Goal: Obtain resource: Download file/media

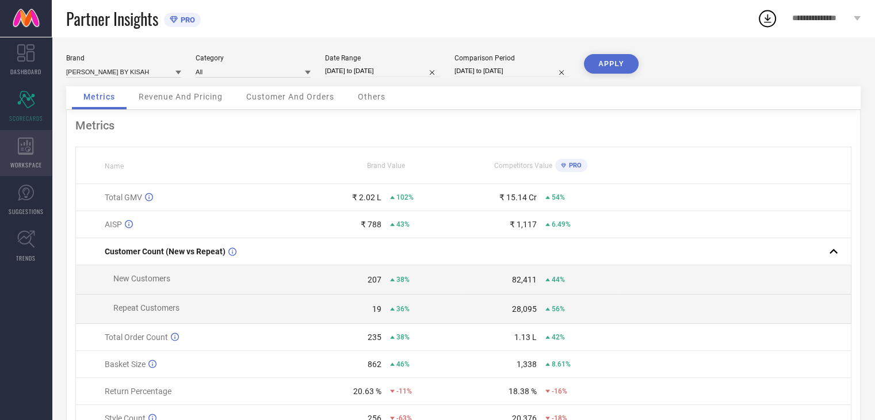
click at [23, 143] on icon at bounding box center [26, 145] width 16 height 17
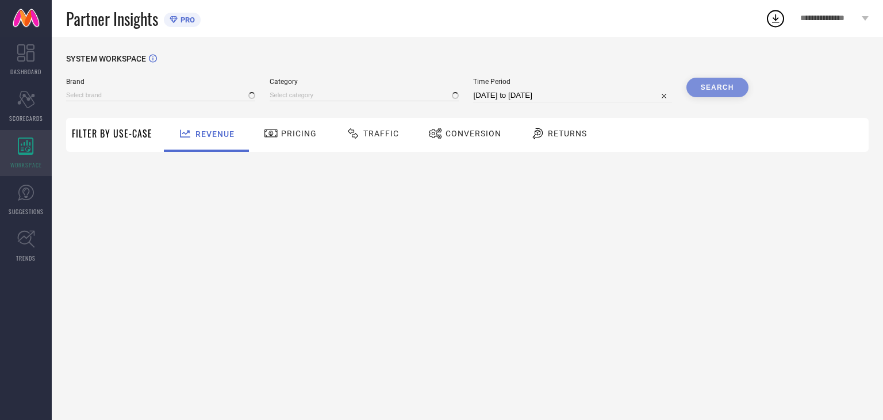
type input "[PERSON_NAME] BY KISAH"
type input "All"
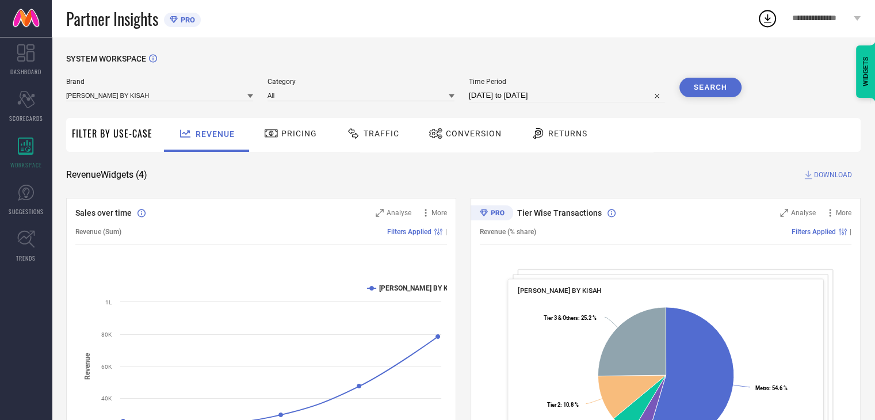
click at [373, 136] on span "Traffic" at bounding box center [381, 133] width 36 height 9
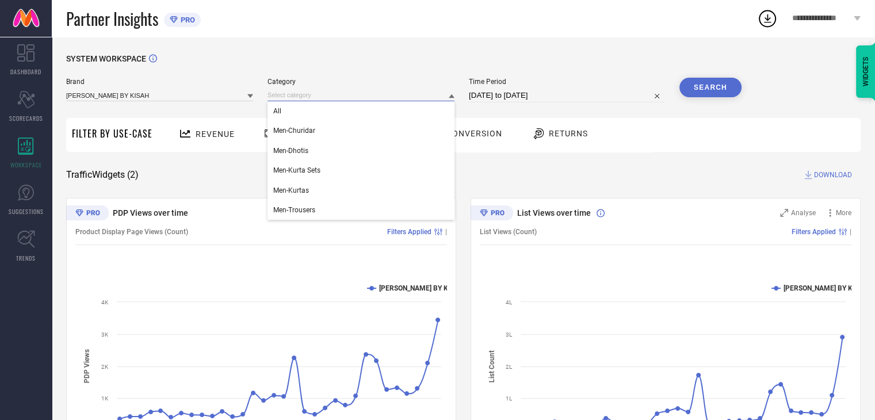
click at [416, 96] on input at bounding box center [360, 95] width 187 height 12
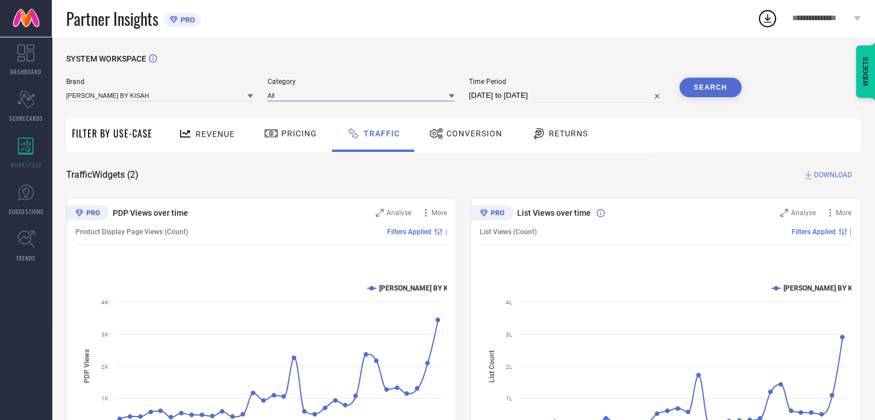
click at [416, 96] on input at bounding box center [360, 95] width 187 height 12
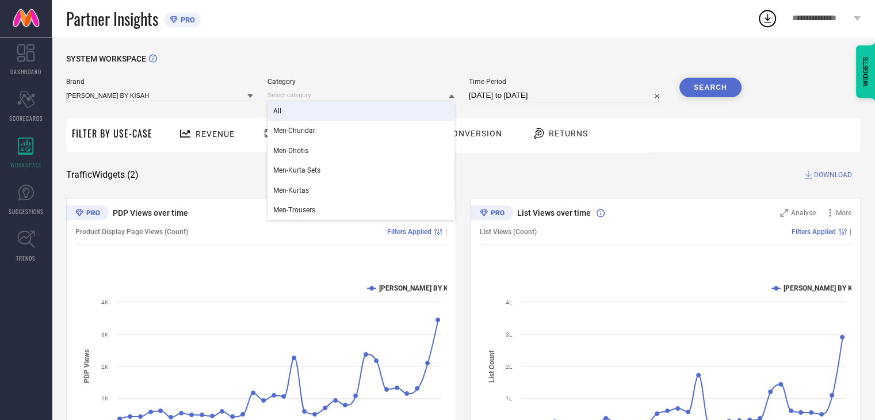
click at [250, 91] on div at bounding box center [250, 95] width 6 height 11
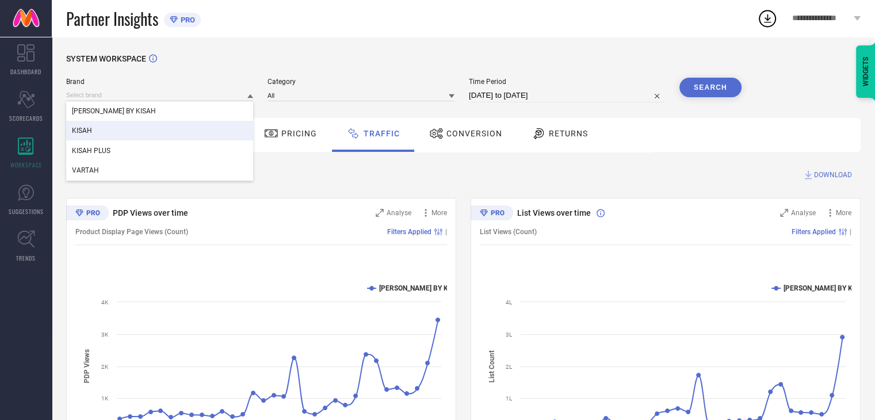
click at [188, 136] on div "KISAH" at bounding box center [159, 131] width 187 height 20
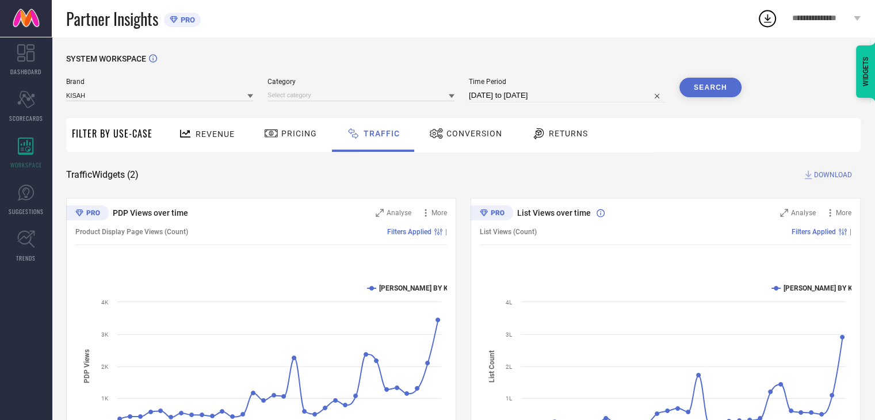
click at [250, 95] on icon at bounding box center [250, 96] width 6 height 6
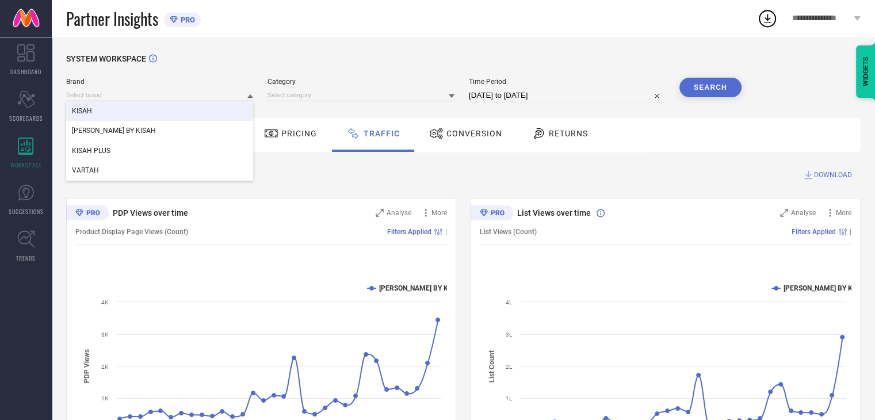
click at [251, 95] on icon at bounding box center [250, 96] width 6 height 6
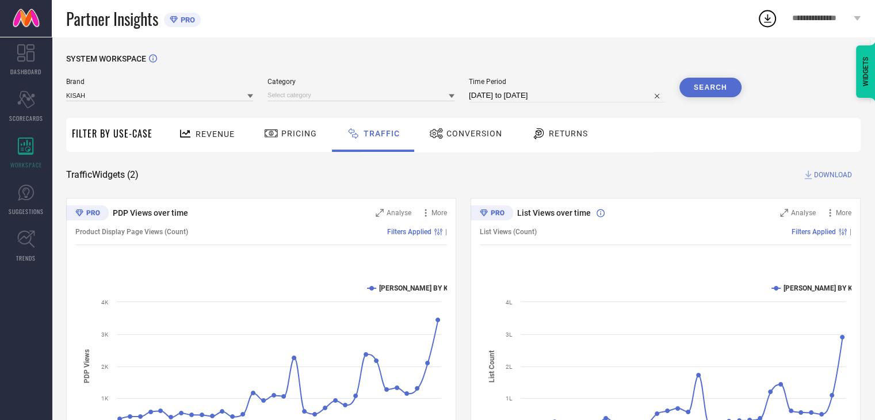
click at [252, 94] on icon at bounding box center [250, 96] width 6 height 6
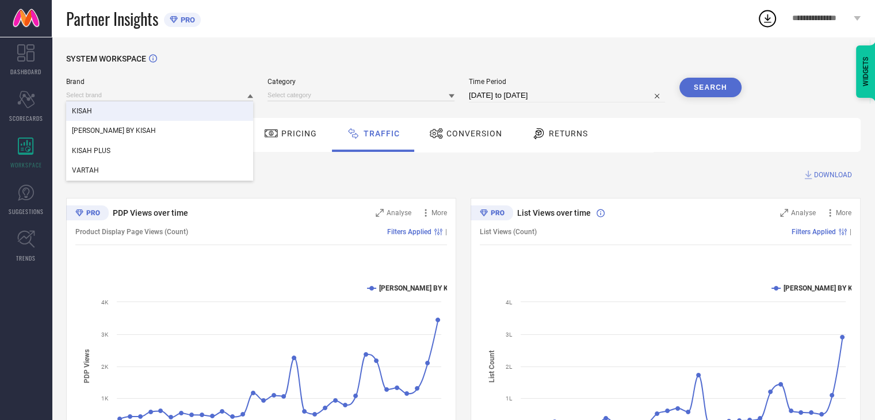
click at [148, 116] on div "KISAH" at bounding box center [159, 111] width 187 height 20
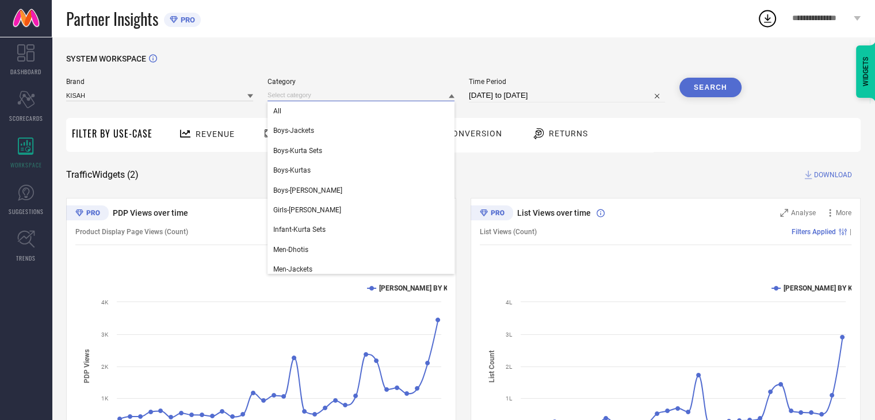
click at [309, 94] on input at bounding box center [360, 95] width 187 height 12
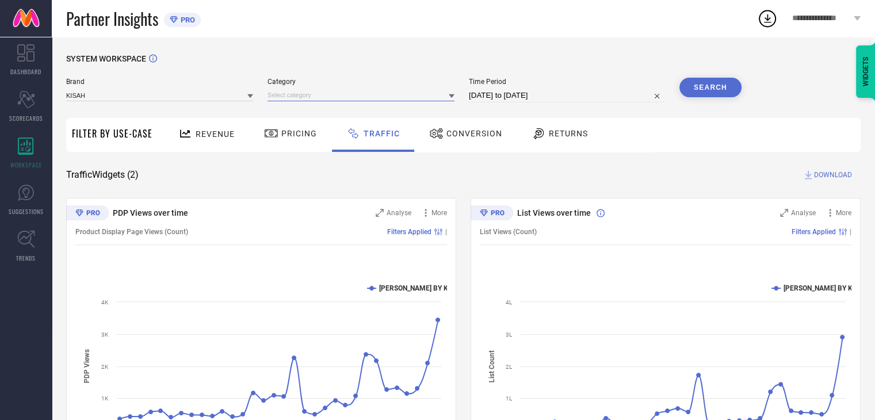
click at [309, 94] on input at bounding box center [360, 95] width 187 height 12
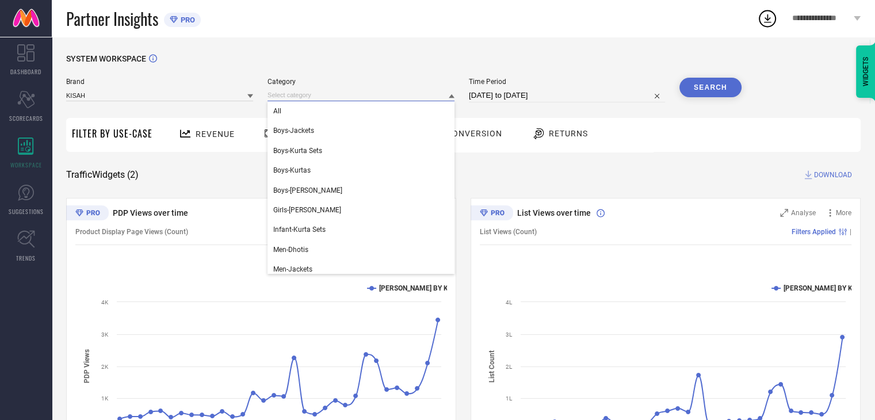
click at [309, 94] on input at bounding box center [360, 95] width 187 height 12
click at [292, 113] on div "All" at bounding box center [360, 111] width 187 height 20
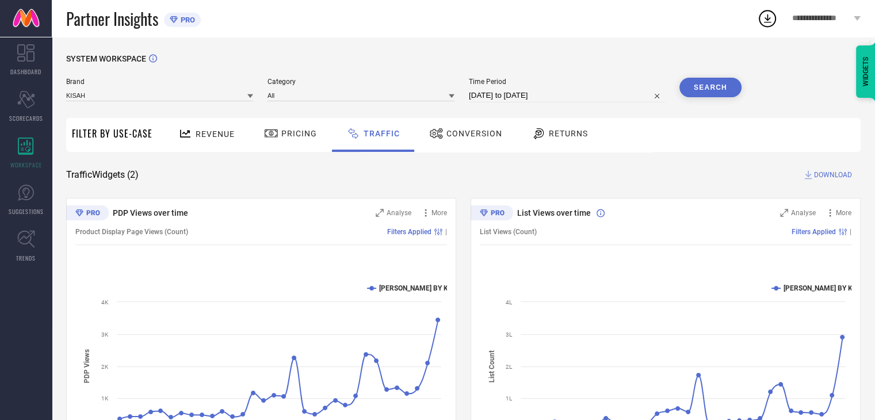
select select "7"
select select "2025"
select select "8"
select select "2025"
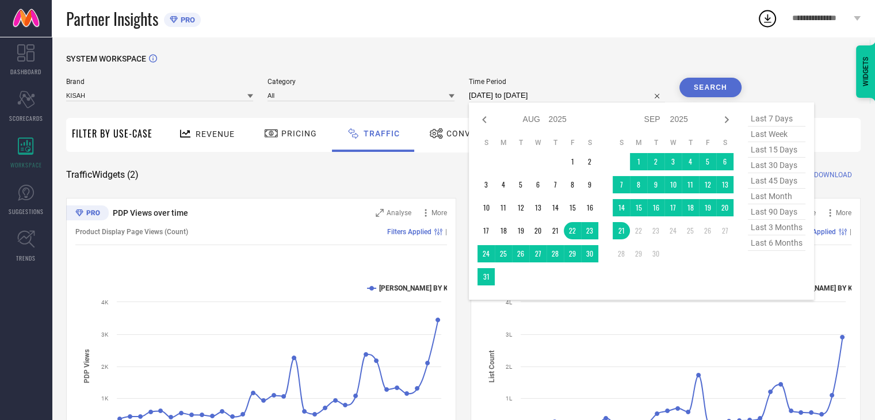
click at [604, 92] on input "[DATE] to [DATE]" at bounding box center [567, 96] width 196 height 14
click at [483, 119] on icon at bounding box center [484, 120] width 14 height 14
select select "6"
select select "2025"
select select "7"
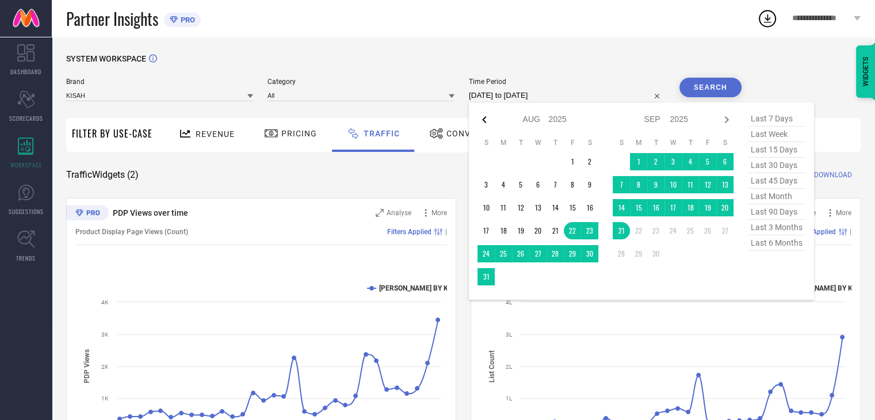
select select "2025"
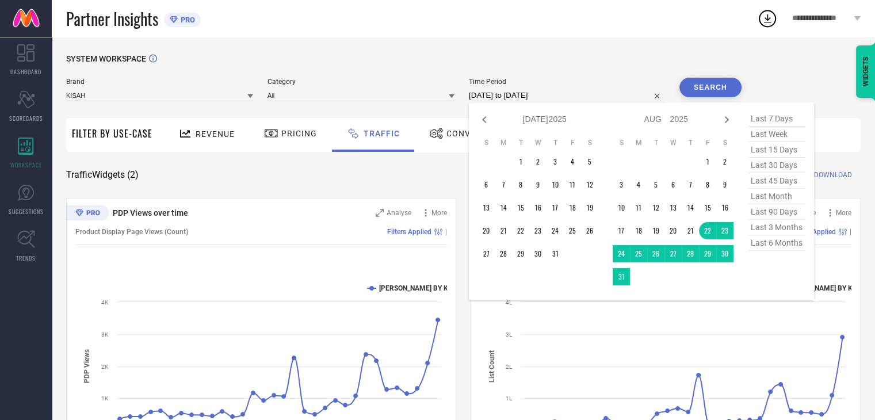
click at [483, 119] on icon at bounding box center [484, 120] width 14 height 14
select select "5"
select select "2025"
select select "6"
select select "2025"
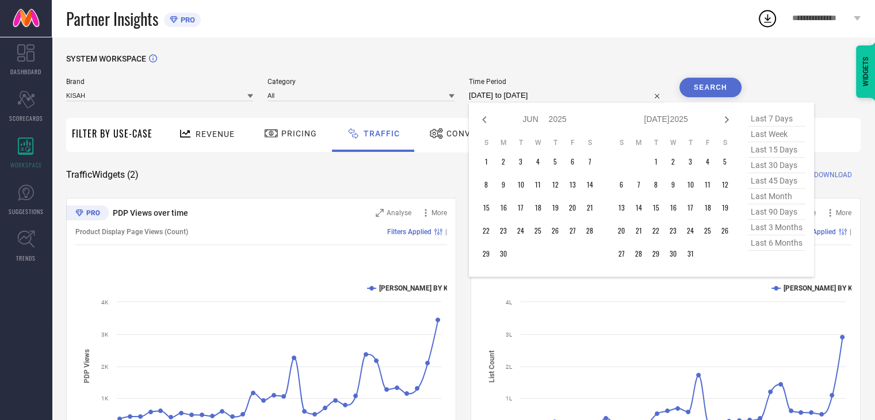
click at [483, 119] on icon at bounding box center [484, 120] width 14 height 14
select select "4"
select select "2025"
select select "5"
select select "2025"
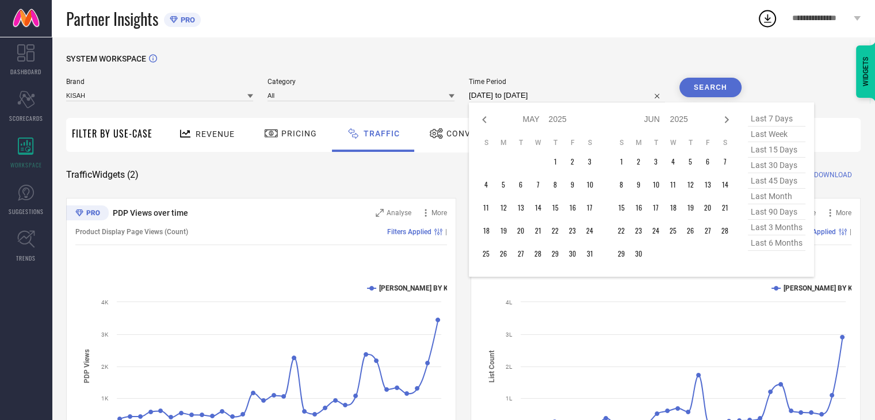
click at [483, 119] on icon at bounding box center [484, 120] width 14 height 14
select select "3"
select select "2025"
select select "4"
select select "2025"
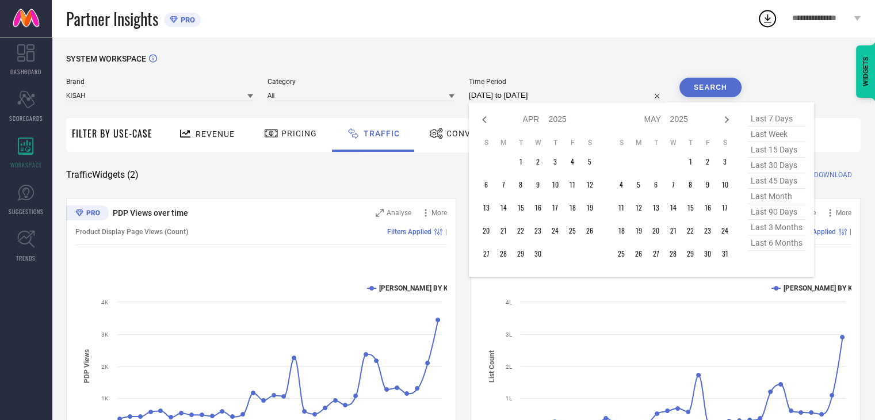
click at [483, 119] on icon at bounding box center [484, 120] width 14 height 14
select select "2"
select select "2025"
select select "3"
select select "2025"
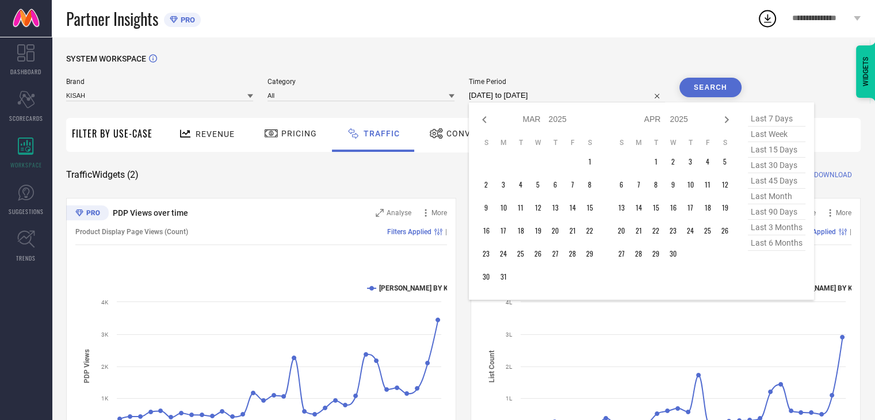
click at [483, 119] on icon at bounding box center [484, 120] width 14 height 14
select select "1"
select select "2025"
select select "2"
select select "2025"
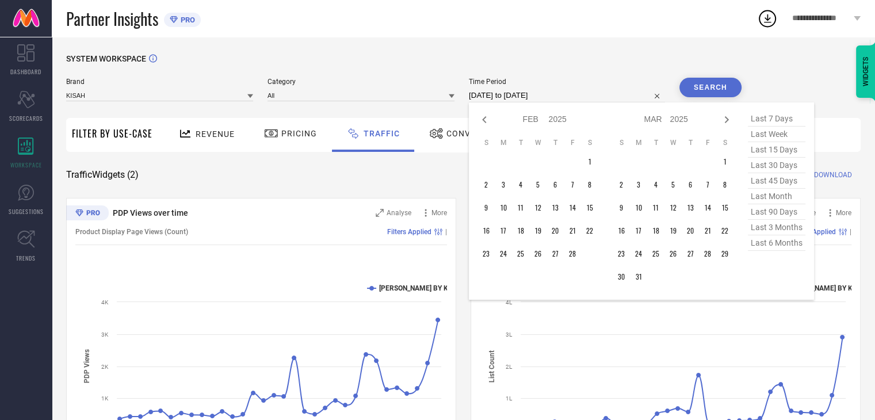
click at [483, 119] on icon at bounding box center [484, 120] width 14 height 14
select select "2025"
select select "1"
select select "2025"
click at [483, 119] on icon at bounding box center [484, 120] width 14 height 14
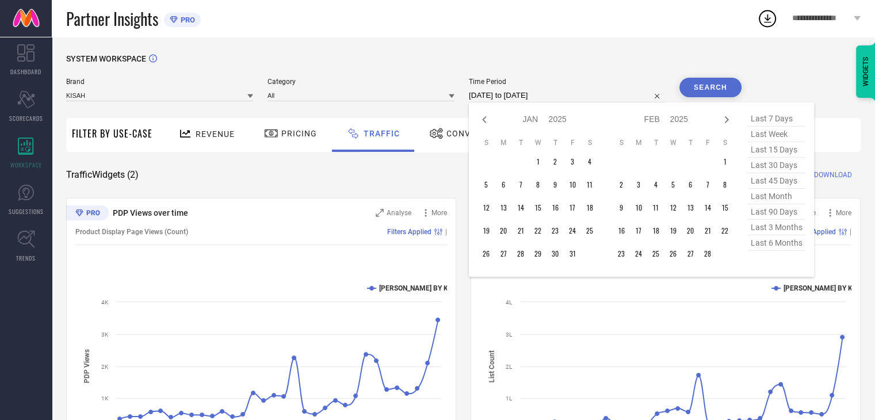
select select "11"
select select "2024"
select select "2025"
click at [483, 119] on icon at bounding box center [484, 120] width 14 height 14
select select "10"
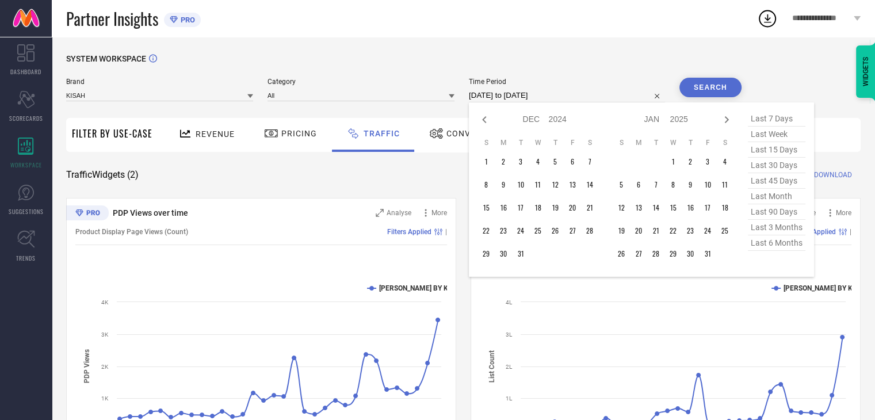
select select "2024"
select select "11"
select select "2024"
click at [483, 119] on icon at bounding box center [484, 120] width 14 height 14
select select "9"
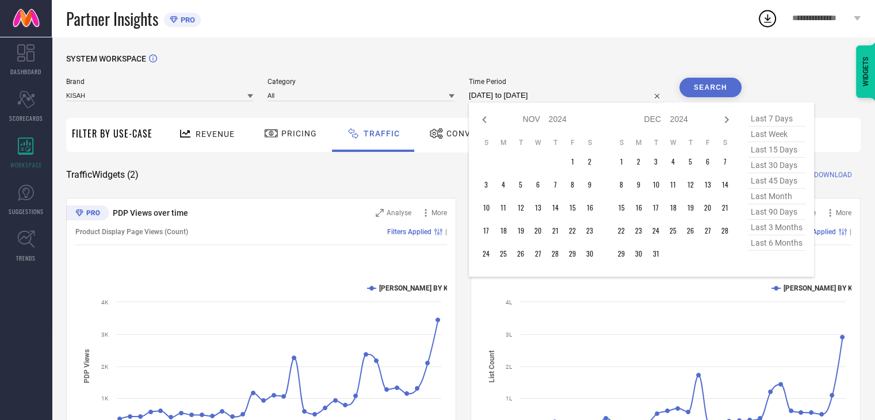
select select "2024"
select select "10"
select select "2024"
click at [483, 119] on icon at bounding box center [484, 120] width 14 height 14
select select "8"
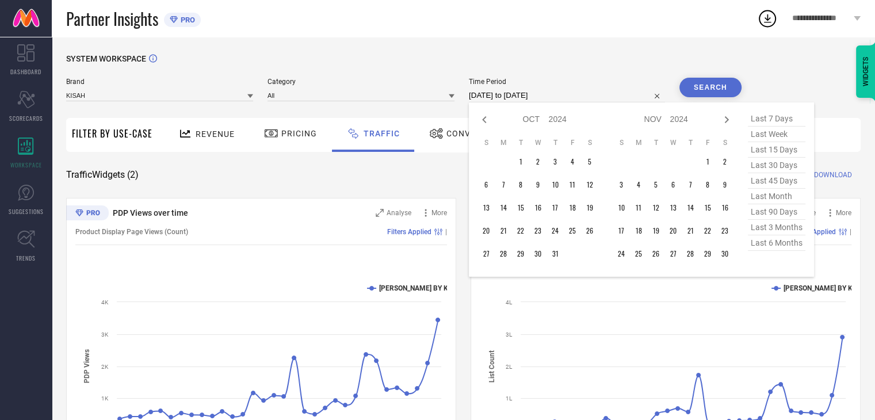
select select "2024"
select select "9"
select select "2024"
click at [483, 119] on icon at bounding box center [484, 120] width 14 height 14
select select "7"
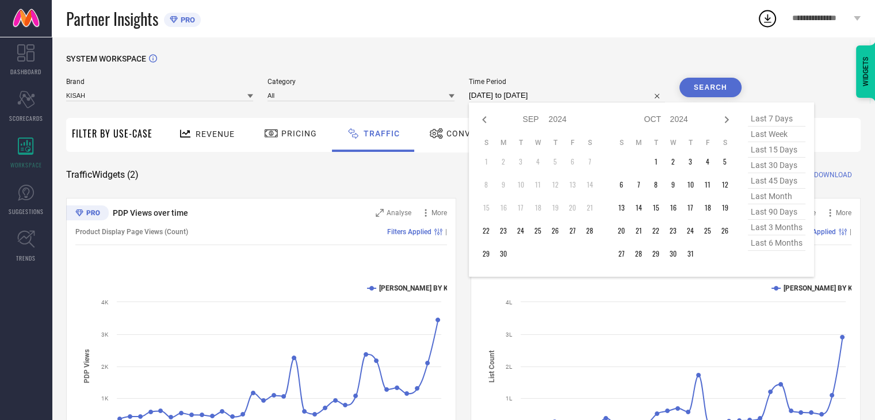
select select "2024"
select select "8"
select select "2024"
click at [621, 227] on td "22" at bounding box center [620, 230] width 17 height 17
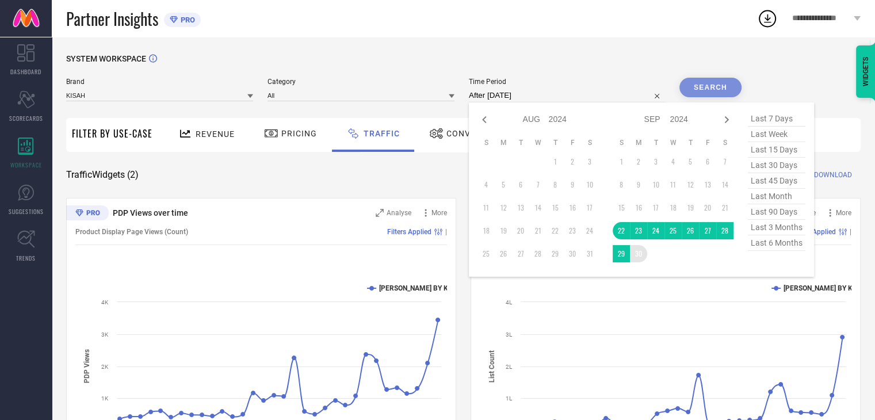
type input "[DATE] to [DATE]"
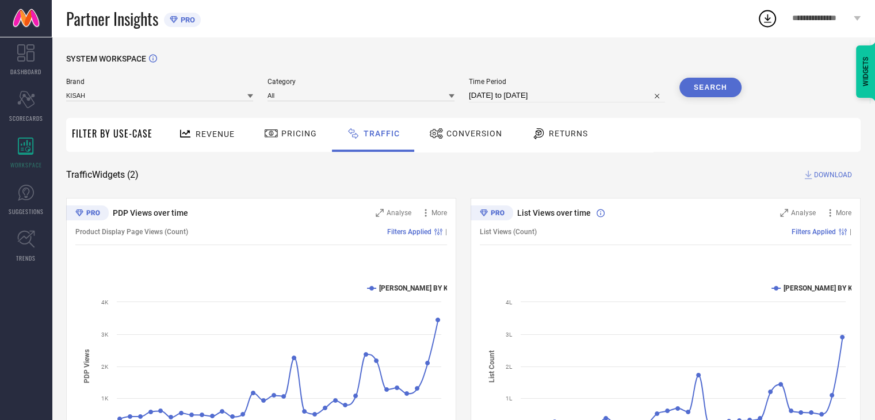
click at [722, 88] on button "Search" at bounding box center [710, 88] width 62 height 20
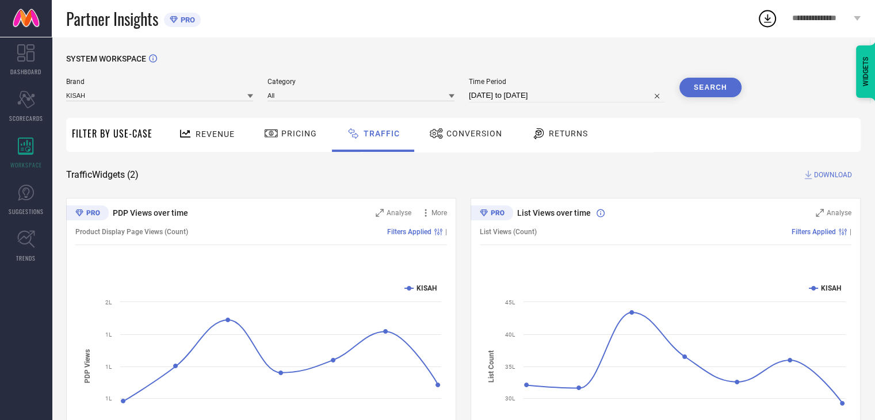
select select "8"
select select "2024"
select select "9"
select select "2024"
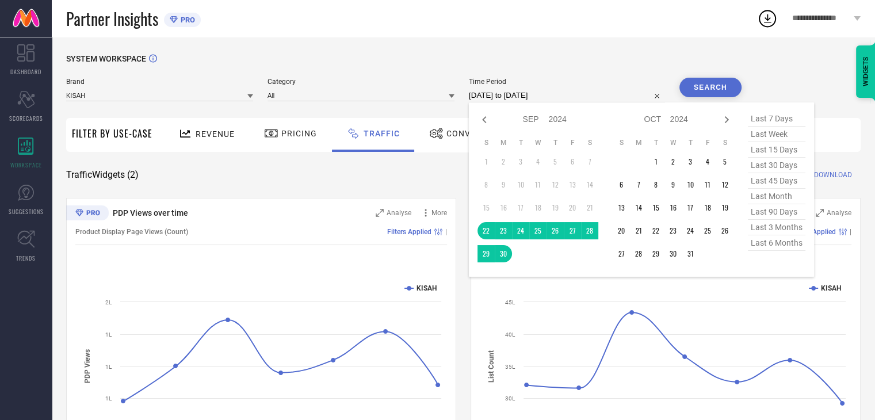
click at [600, 94] on input "[DATE] to [DATE]" at bounding box center [567, 96] width 196 height 14
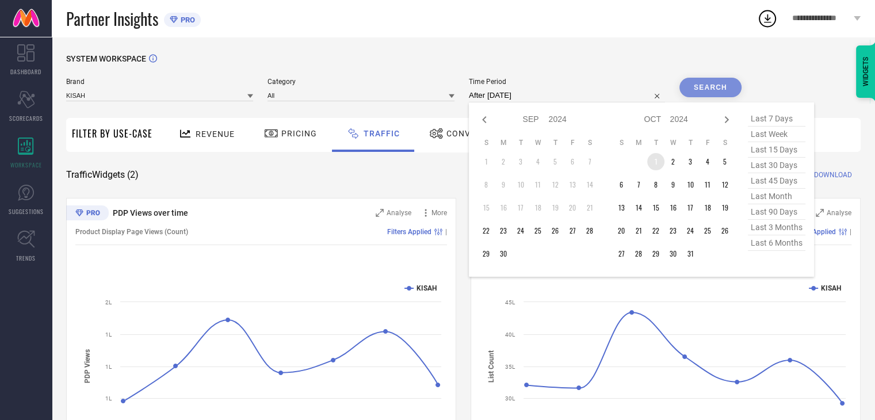
click at [660, 169] on td "1" at bounding box center [655, 161] width 17 height 17
type input "[DATE] to [DATE]"
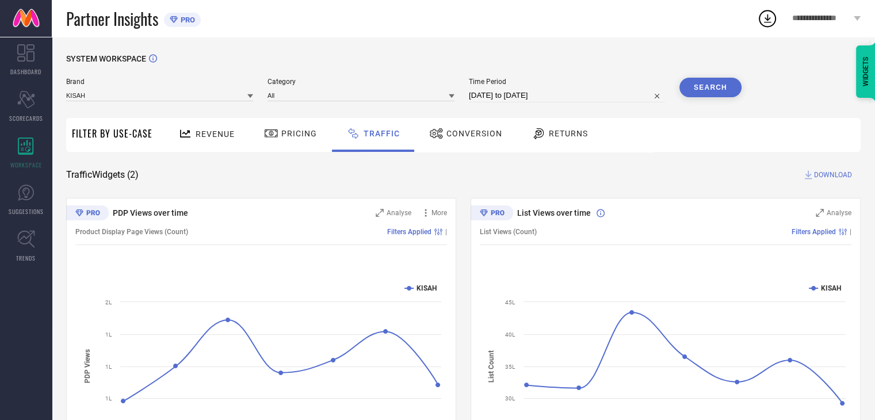
select select "9"
select select "2024"
select select "10"
select select "2024"
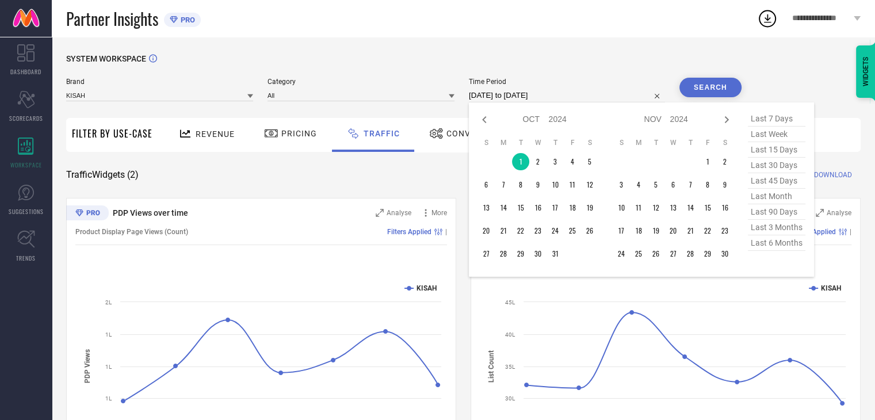
click at [622, 96] on input "[DATE] to [DATE]" at bounding box center [567, 96] width 196 height 14
click at [565, 263] on table "S M T W T F S 1 2 3 4 5 6 7 8 9 10 11 12 13 14 15 16 17 18 19 20 21 22 23 24 25…" at bounding box center [537, 200] width 121 height 136
click at [562, 256] on td "31" at bounding box center [554, 253] width 17 height 17
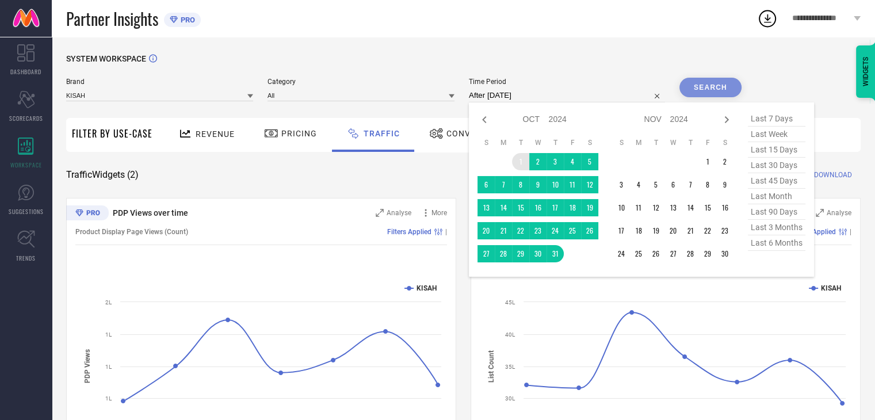
type input "[DATE] to [DATE]"
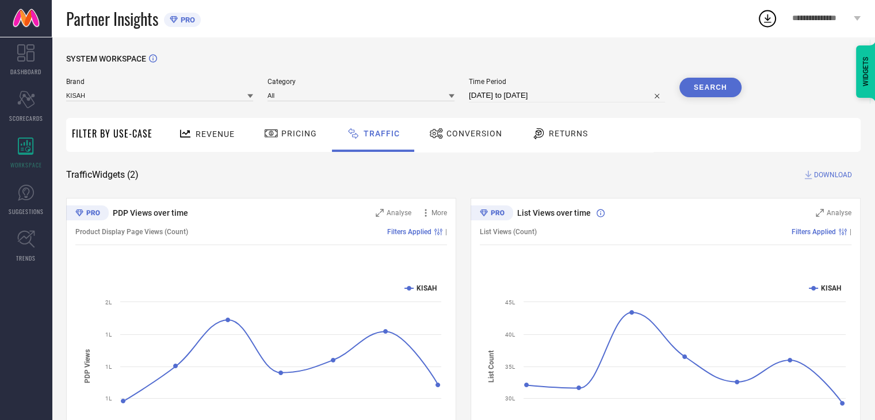
select select "9"
select select "2024"
select select "10"
select select "2024"
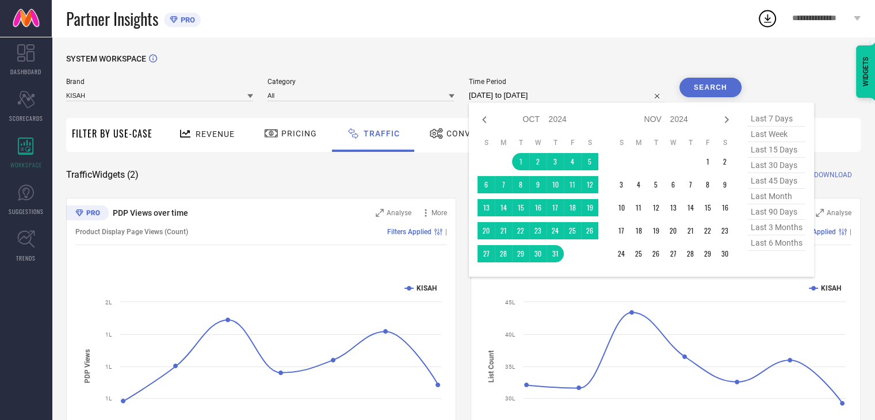
click at [593, 93] on input "[DATE] to [DATE]" at bounding box center [567, 96] width 196 height 14
click at [488, 117] on icon at bounding box center [484, 120] width 14 height 14
select select "8"
select select "2024"
select select "9"
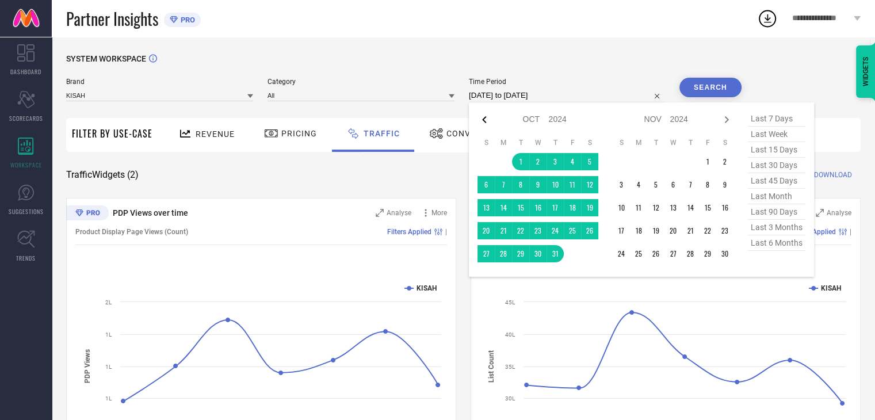
select select "2024"
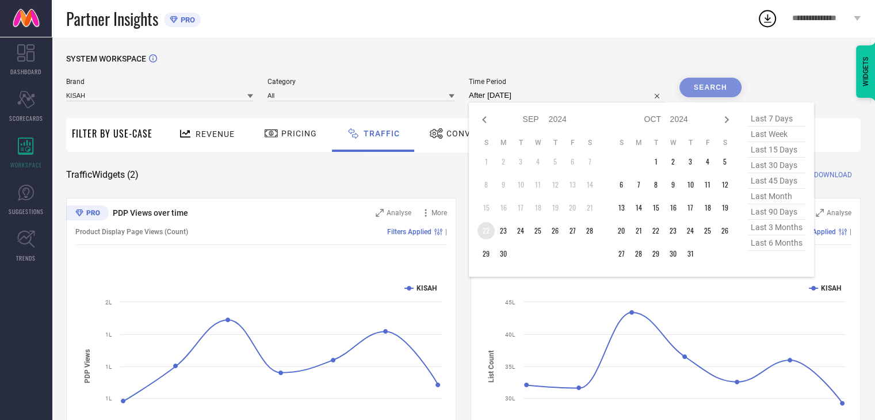
click at [485, 229] on td "22" at bounding box center [485, 230] width 17 height 17
type input "[DATE] to [DATE]"
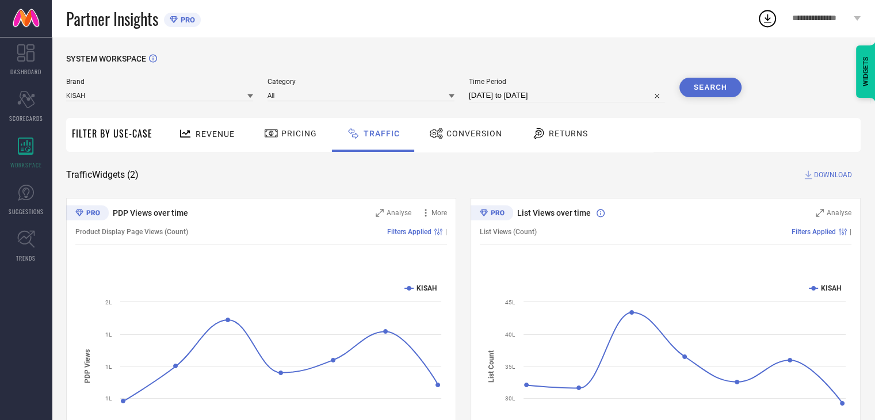
click at [828, 173] on span "DOWNLOAD" at bounding box center [833, 175] width 38 height 12
select select "8"
select select "2024"
select select "9"
select select "2024"
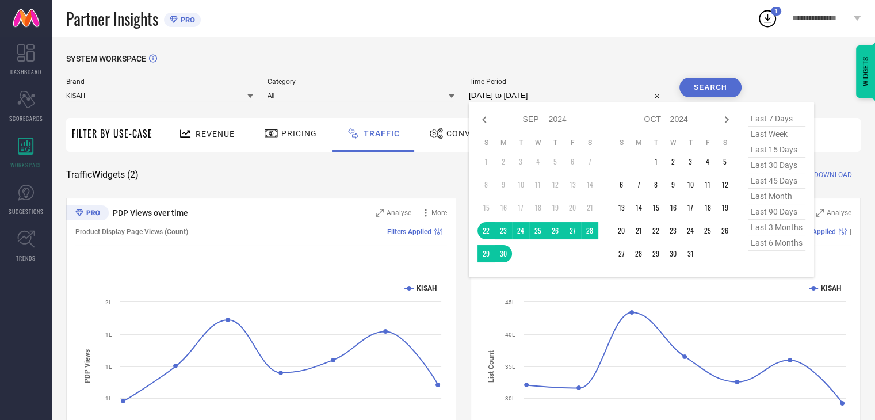
click at [588, 90] on input "[DATE] to [DATE]" at bounding box center [567, 96] width 196 height 14
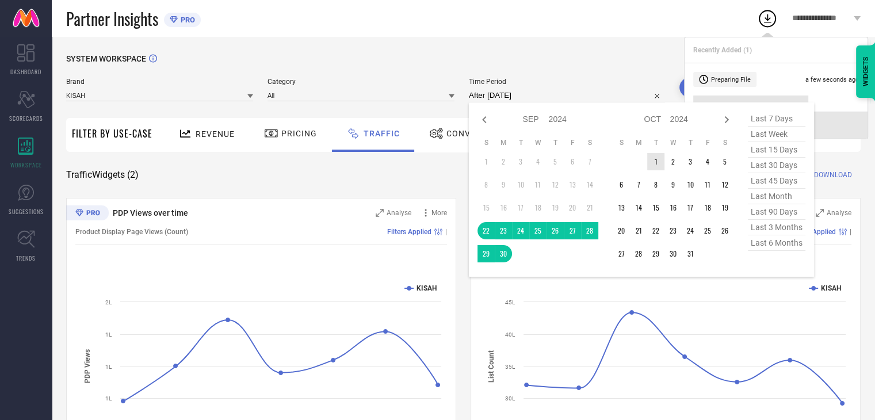
click at [660, 166] on td "1" at bounding box center [655, 161] width 17 height 17
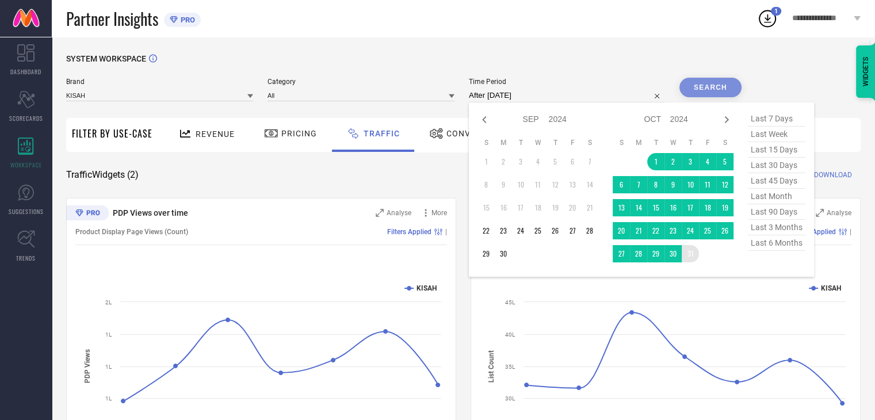
type input "[DATE] to [DATE]"
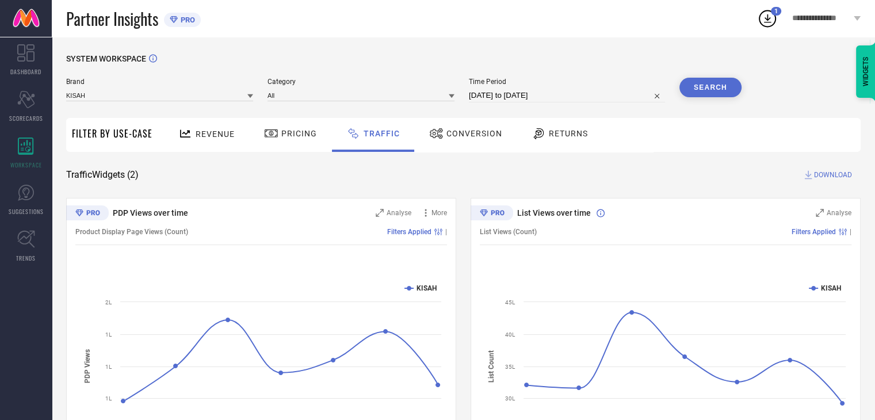
click at [829, 179] on span "DOWNLOAD" at bounding box center [833, 175] width 38 height 12
select select "9"
select select "2024"
select select "10"
select select "2024"
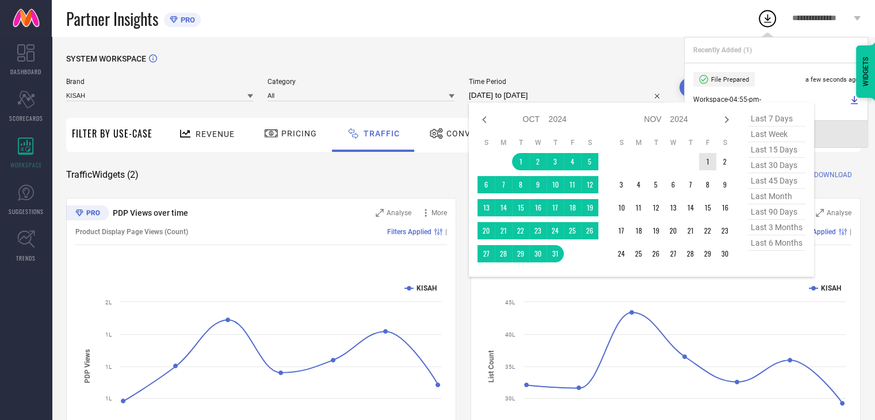
type input "After [DATE]"
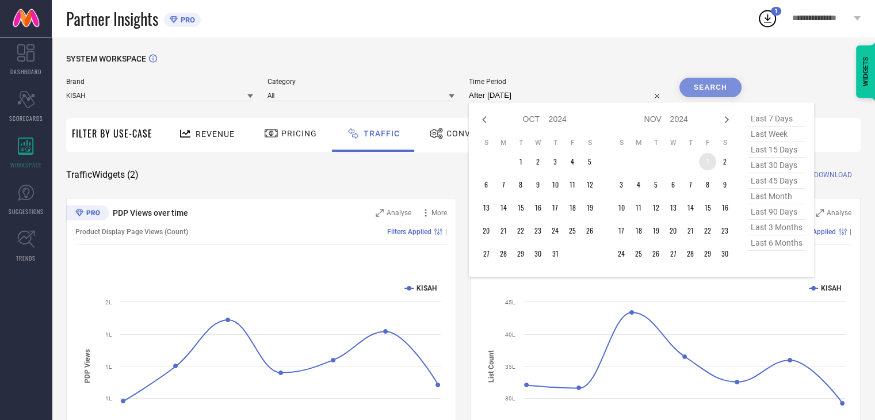
click at [709, 165] on td "1" at bounding box center [707, 161] width 17 height 17
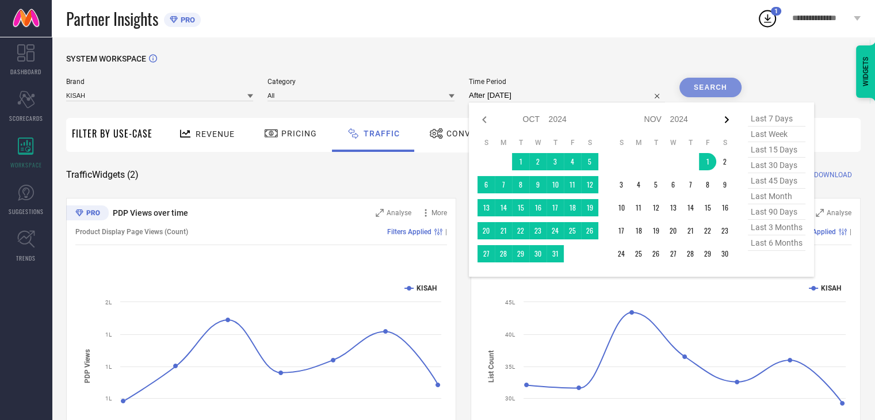
click at [726, 116] on icon at bounding box center [726, 120] width 14 height 14
select select "10"
select select "2024"
select select "11"
select select "2024"
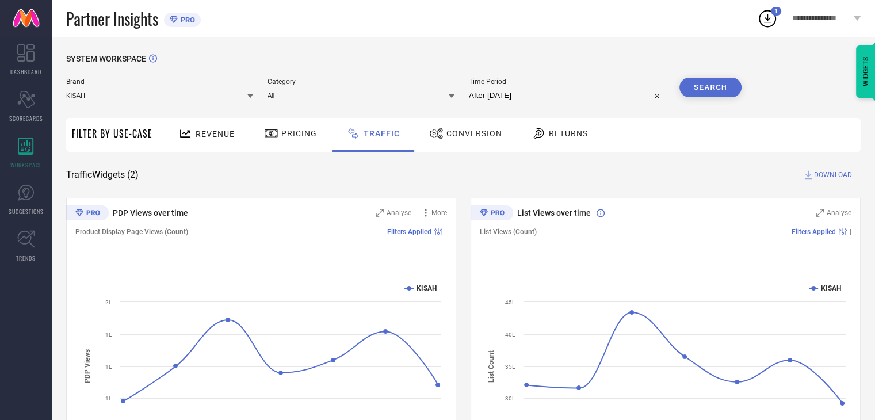
type input "[DATE] to [DATE]"
select select "10"
select select "2024"
select select "11"
select select "2024"
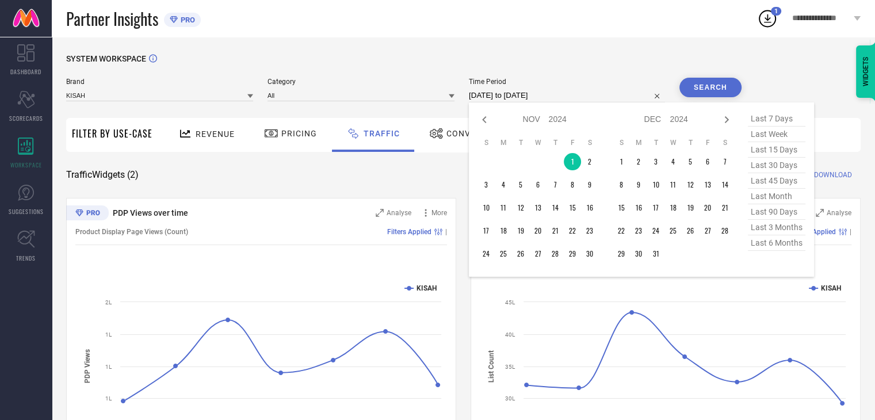
click at [575, 98] on input "[DATE] to [DATE]" at bounding box center [567, 96] width 196 height 14
click at [569, 157] on td "1" at bounding box center [572, 161] width 17 height 17
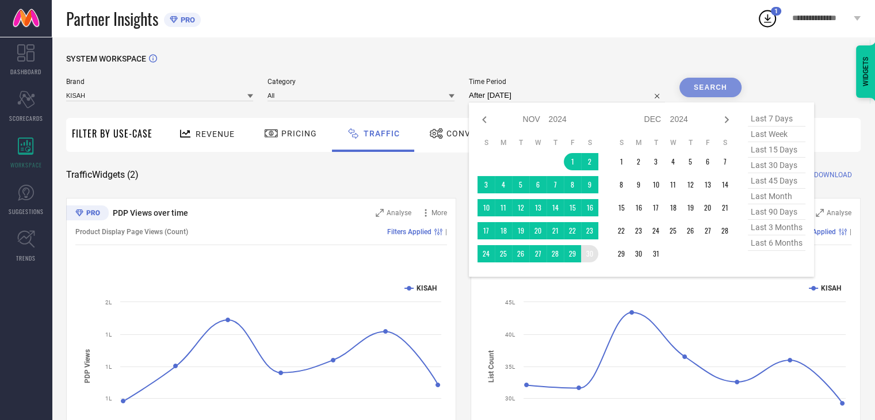
type input "[DATE] to [DATE]"
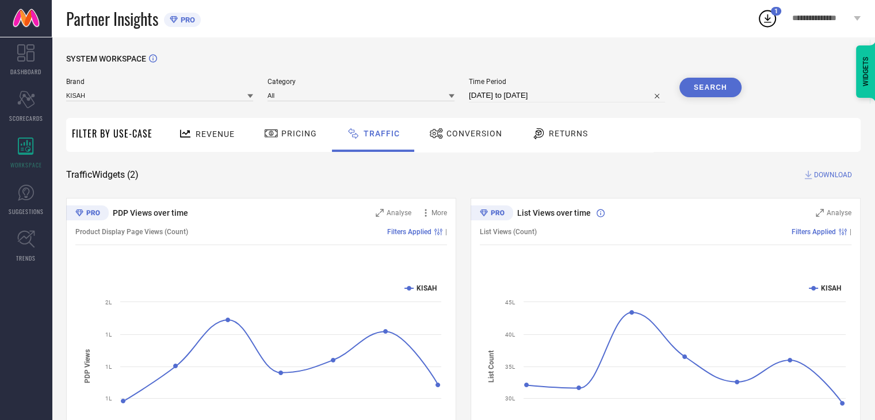
click at [830, 175] on span "DOWNLOAD" at bounding box center [833, 175] width 38 height 12
click at [583, 90] on input "[DATE] to [DATE]" at bounding box center [567, 96] width 196 height 14
select select "10"
select select "2024"
select select "11"
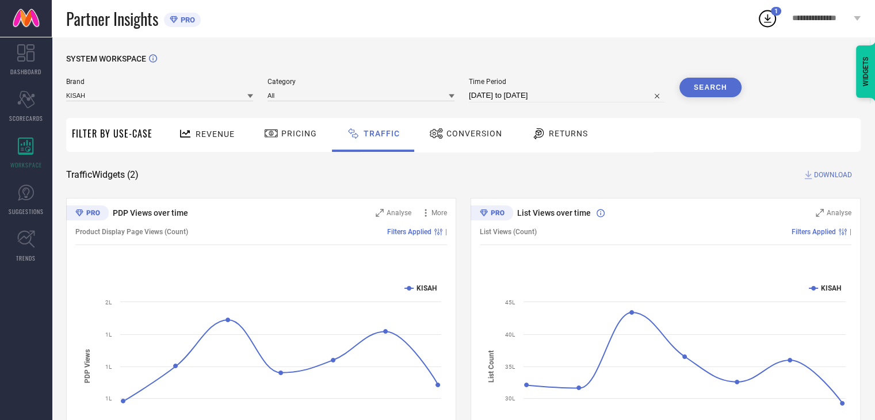
select select "2024"
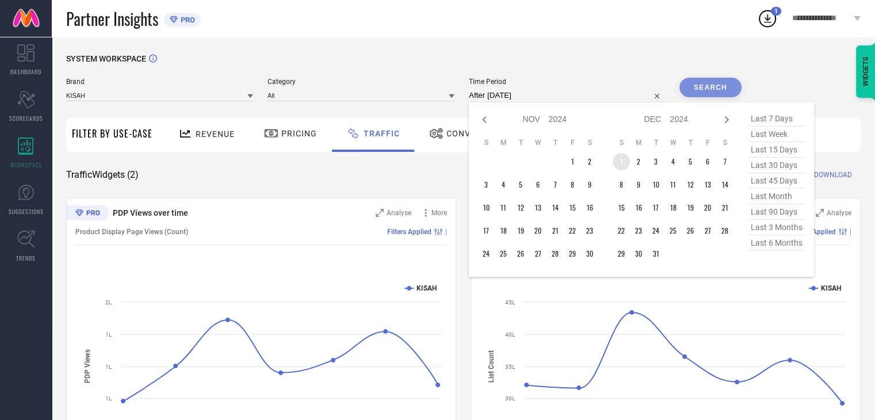
click at [623, 165] on td "1" at bounding box center [620, 161] width 17 height 17
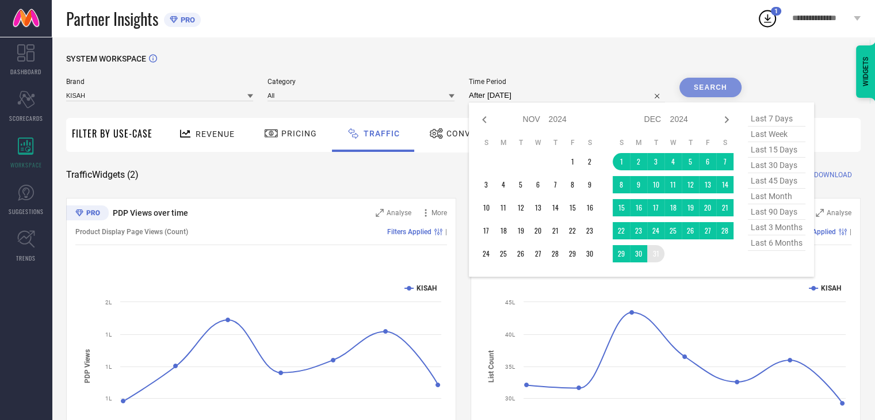
type input "[DATE] to [DATE]"
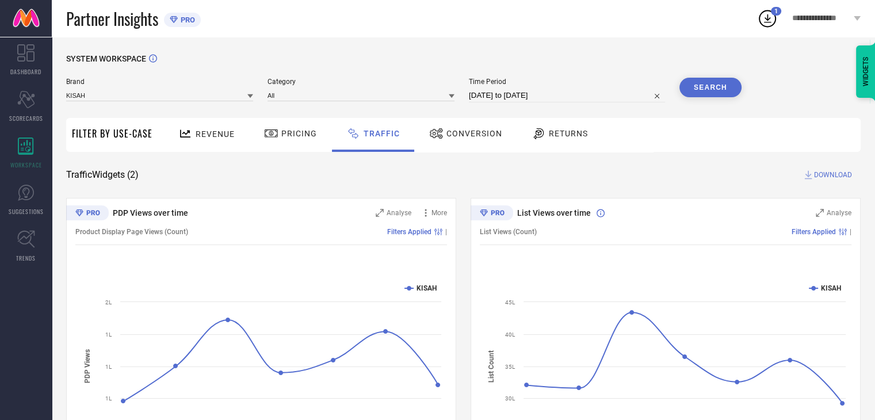
click at [834, 175] on span "DOWNLOAD" at bounding box center [833, 175] width 38 height 12
select select "11"
select select "2024"
select select "2025"
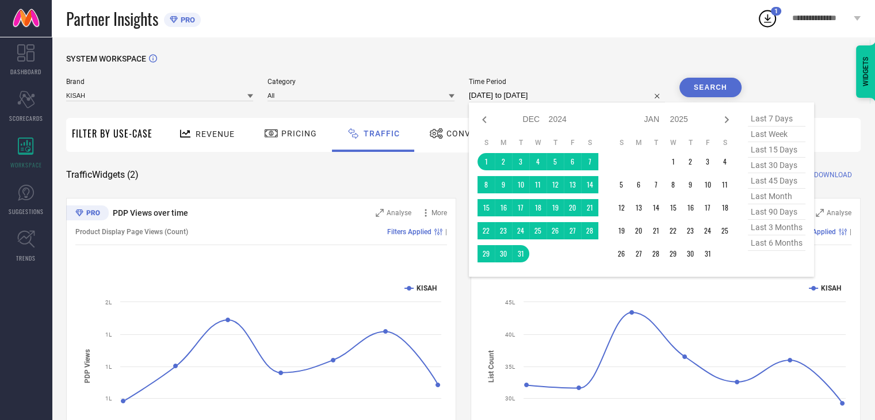
click at [594, 90] on input "[DATE] to [DATE]" at bounding box center [567, 96] width 196 height 14
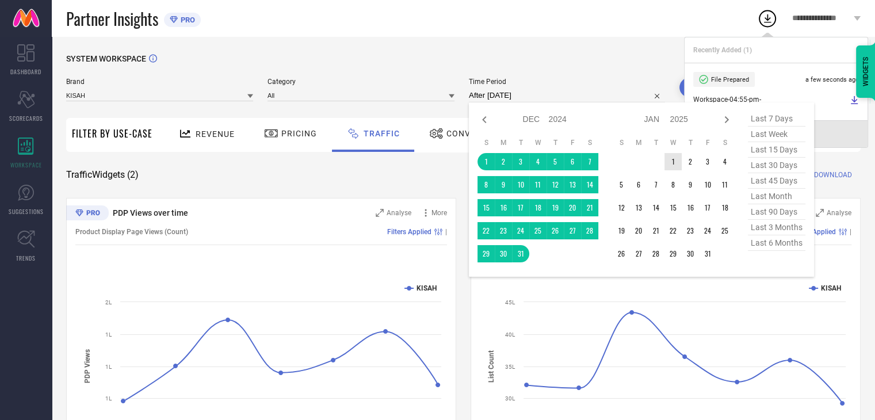
click at [672, 162] on td "1" at bounding box center [672, 161] width 17 height 17
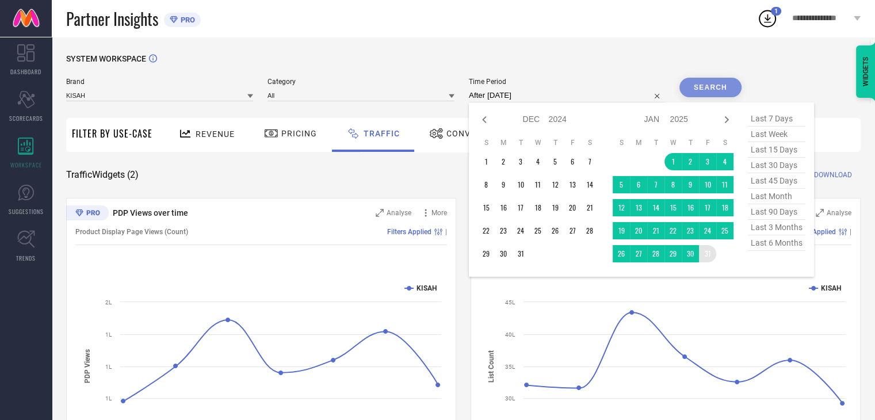
type input "[DATE] to [DATE]"
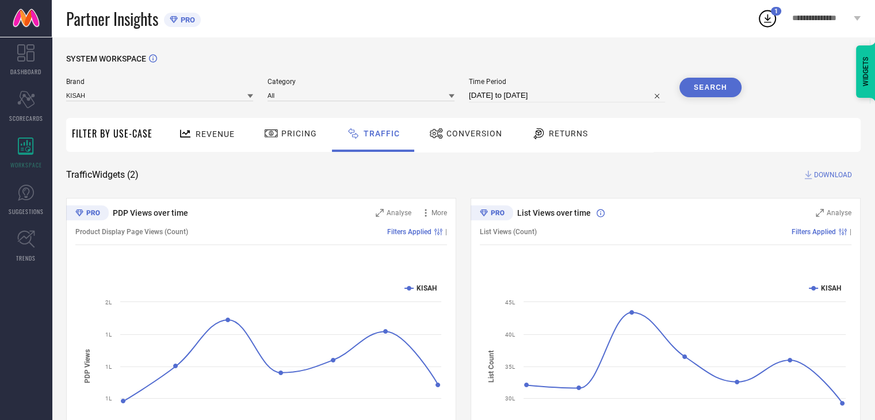
click at [836, 176] on span "DOWNLOAD" at bounding box center [833, 175] width 38 height 12
select select "2025"
select select "1"
select select "2025"
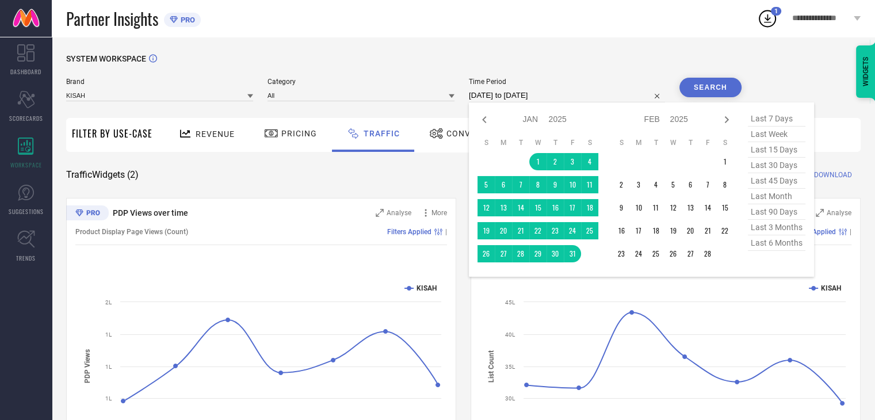
click at [575, 93] on input "[DATE] to [DATE]" at bounding box center [567, 96] width 196 height 14
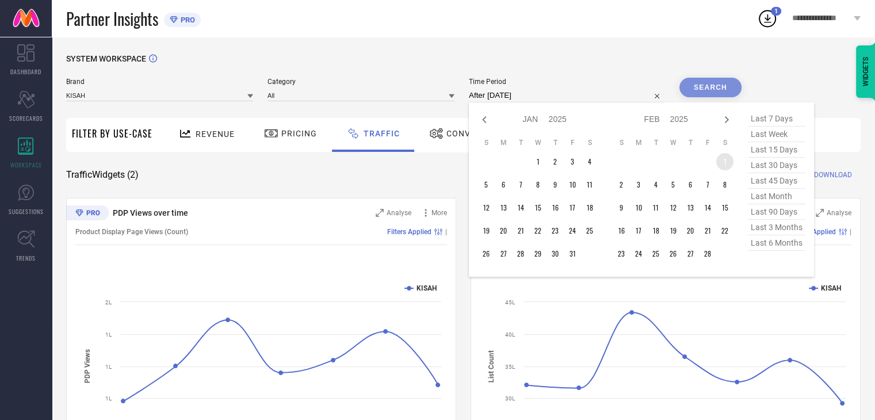
click at [722, 162] on td "1" at bounding box center [724, 161] width 17 height 17
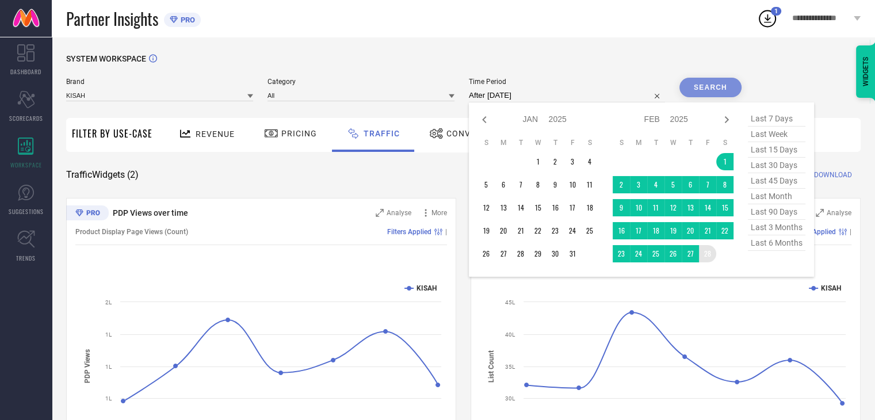
type input "[DATE] to [DATE]"
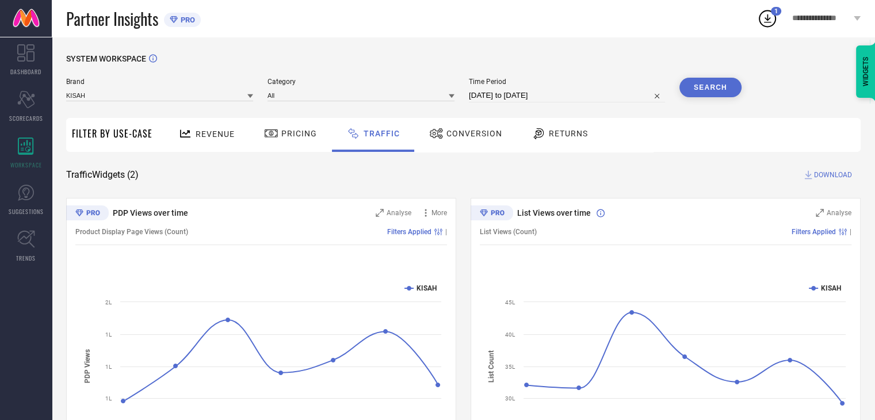
click at [837, 178] on span "DOWNLOAD" at bounding box center [833, 175] width 38 height 12
select select "1"
select select "2025"
select select "2"
select select "2025"
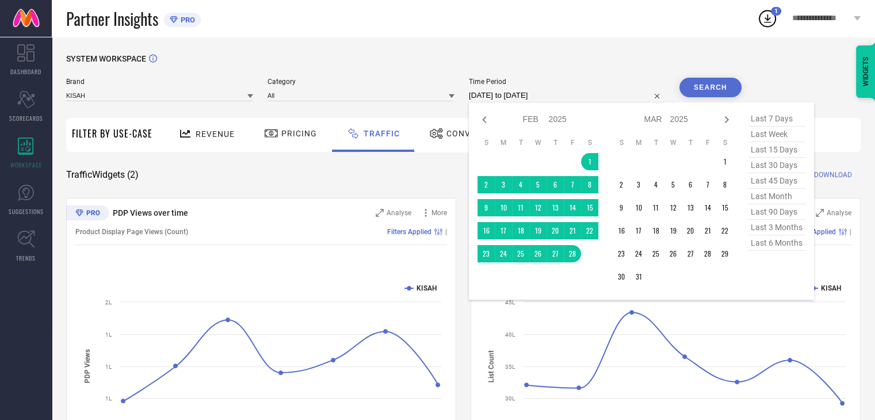
click at [595, 96] on input "[DATE] to [DATE]" at bounding box center [567, 96] width 196 height 14
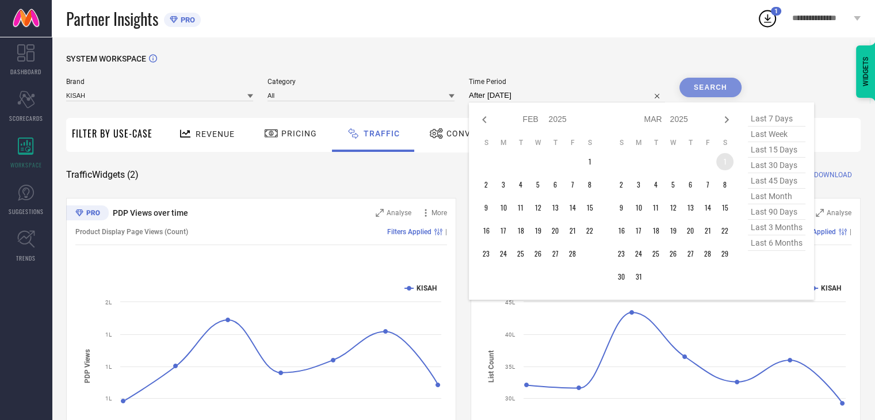
click at [733, 161] on td "1" at bounding box center [724, 161] width 17 height 17
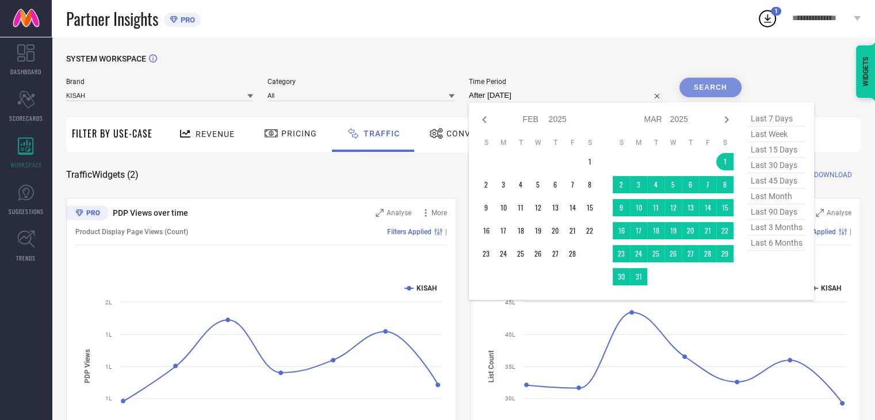
click at [648, 277] on td at bounding box center [655, 276] width 17 height 17
click at [705, 288] on table "S M T W T F S 1 2 3 4 5 6 7 8 9 10 11 12 13 14 15 16 17 18 19 20 21 22 23 24 25…" at bounding box center [672, 211] width 121 height 159
type input "[DATE] to [DATE]"
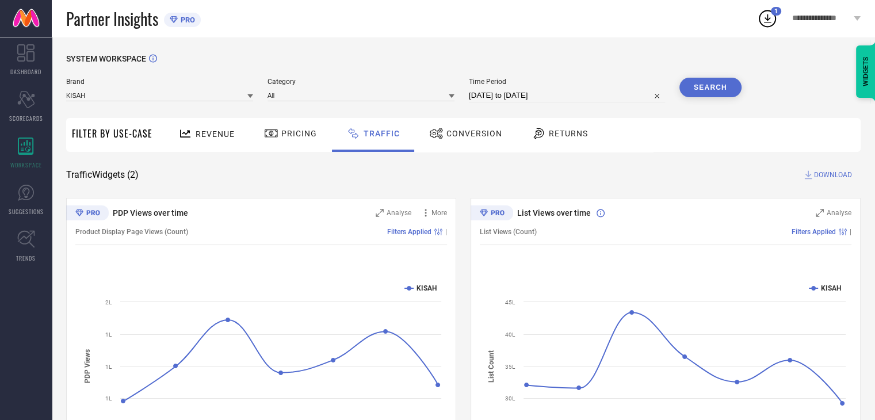
click at [835, 173] on span "DOWNLOAD" at bounding box center [833, 175] width 38 height 12
select select "2"
select select "2025"
select select "3"
select select "2025"
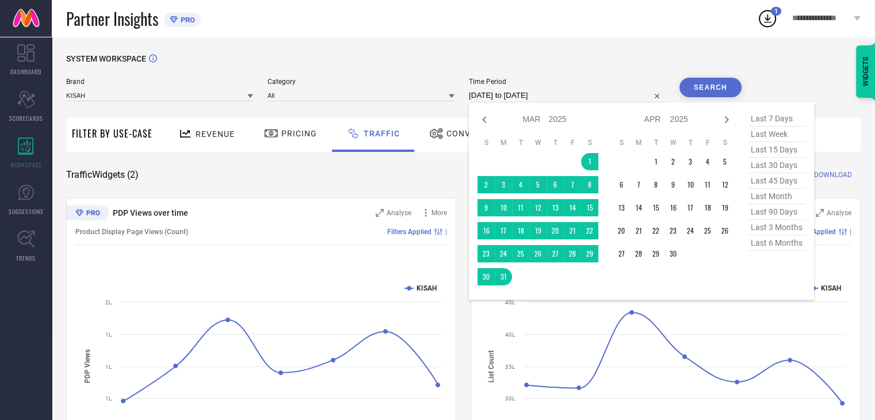
click at [585, 92] on input "[DATE] to [DATE]" at bounding box center [567, 96] width 196 height 14
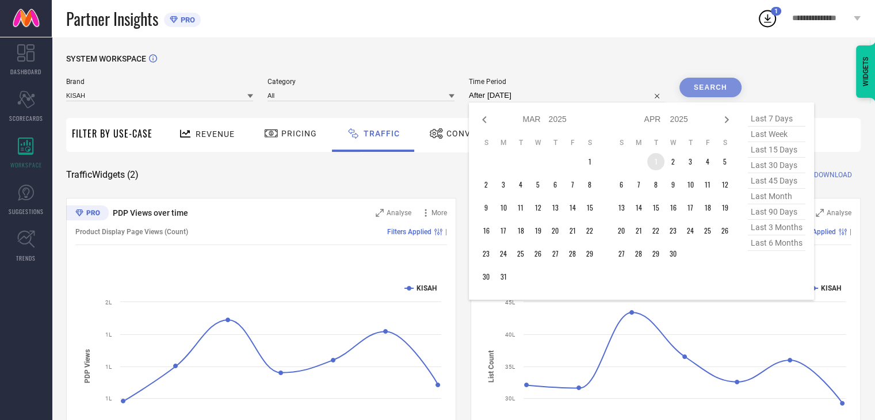
click at [656, 165] on td "1" at bounding box center [655, 161] width 17 height 17
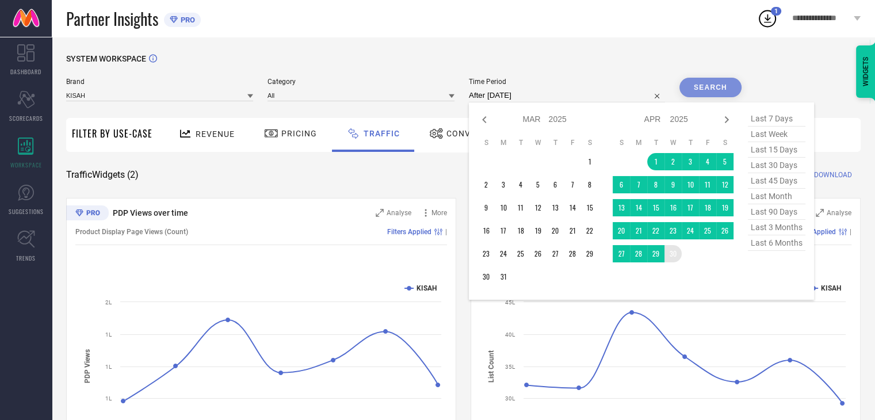
type input "[DATE] to [DATE]"
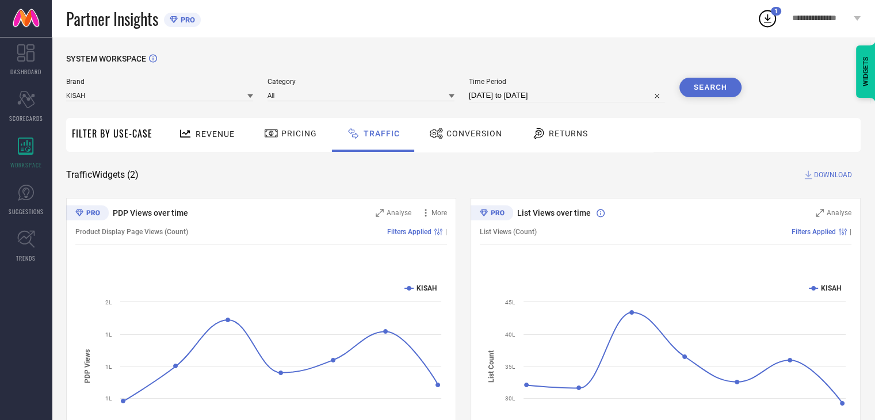
select select "3"
select select "2025"
select select "4"
select select "2025"
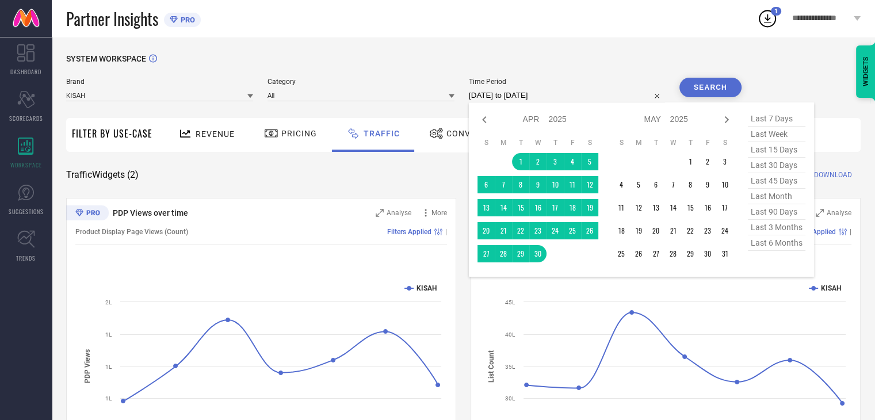
click at [638, 93] on input "[DATE] to [DATE]" at bounding box center [567, 96] width 196 height 14
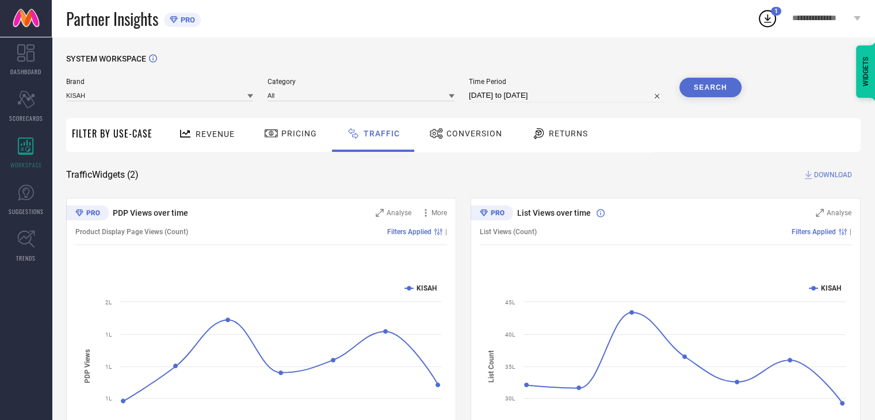
click at [664, 57] on div "SYSTEM WORKSPACE" at bounding box center [463, 66] width 794 height 24
click at [835, 175] on span "DOWNLOAD" at bounding box center [833, 175] width 38 height 12
select select "3"
select select "2025"
select select "4"
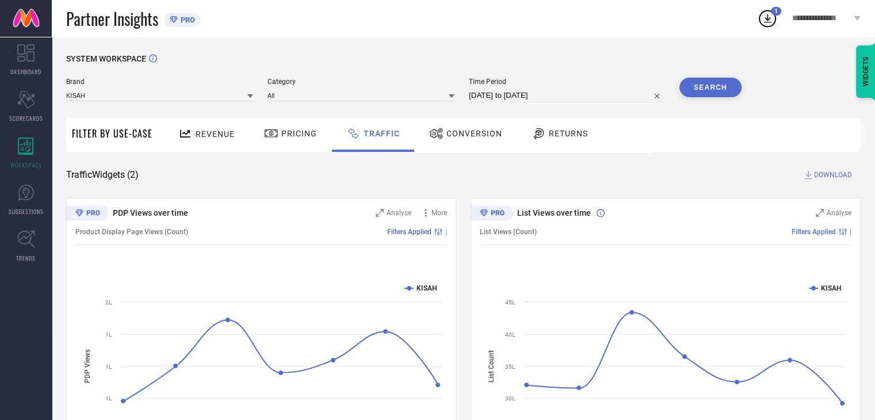
select select "2025"
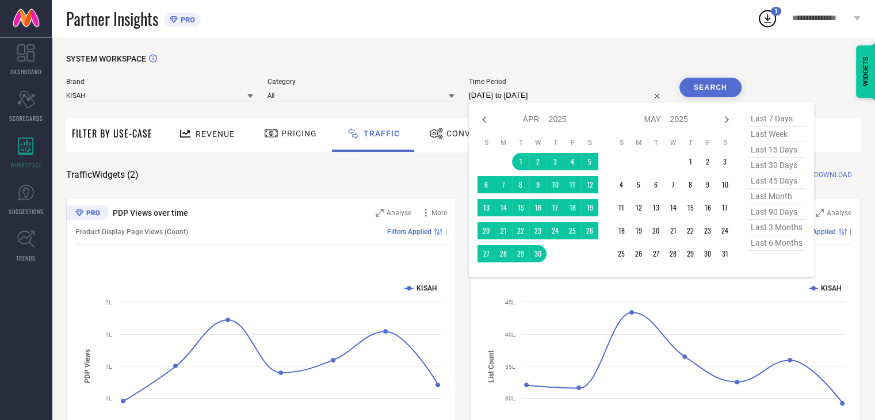
click at [632, 95] on input "[DATE] to [DATE]" at bounding box center [567, 96] width 196 height 14
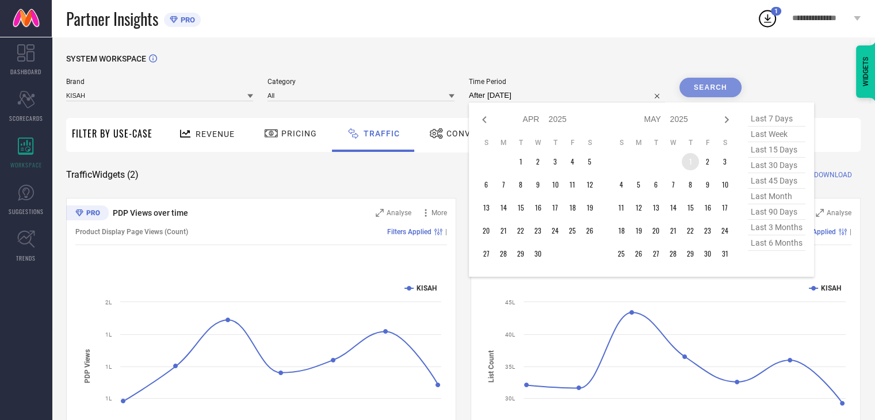
click at [698, 158] on td "1" at bounding box center [689, 161] width 17 height 17
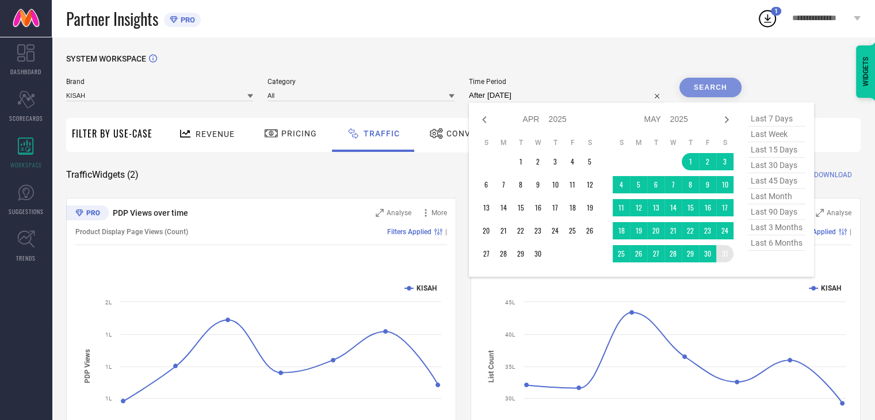
type input "[DATE] to [DATE]"
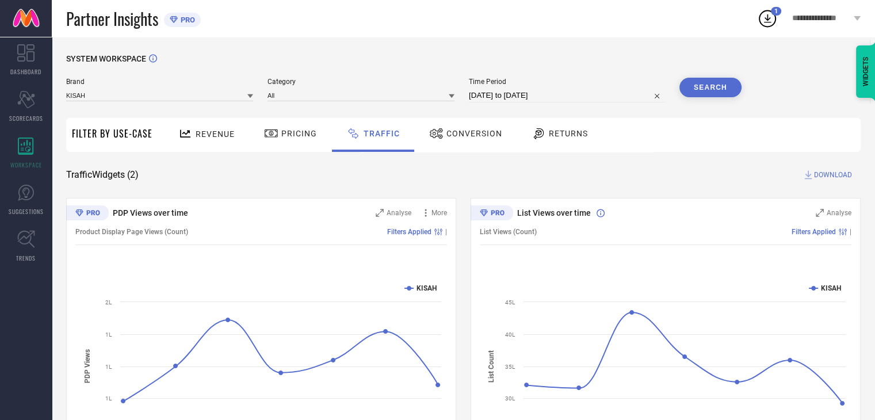
click at [834, 176] on span "DOWNLOAD" at bounding box center [833, 175] width 38 height 12
select select "4"
select select "2025"
select select "5"
select select "2025"
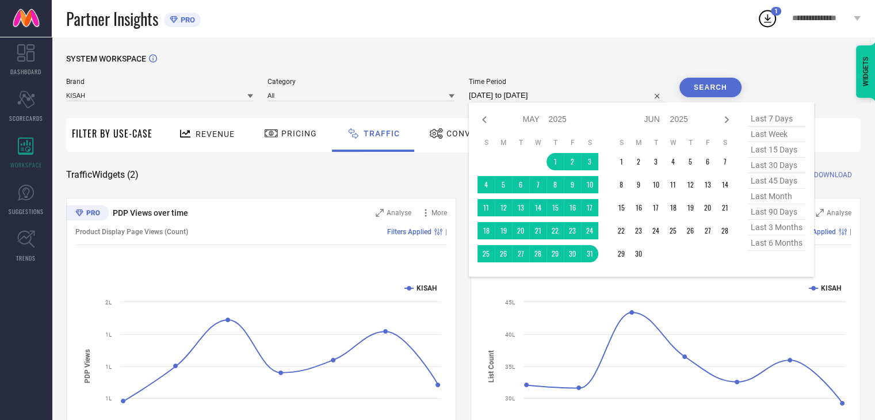
click at [581, 89] on input "[DATE] to [DATE]" at bounding box center [567, 96] width 196 height 14
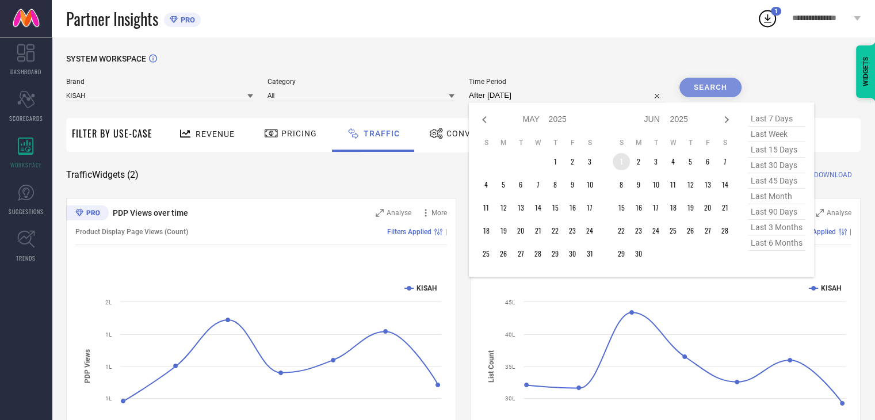
click at [625, 161] on td "1" at bounding box center [620, 161] width 17 height 17
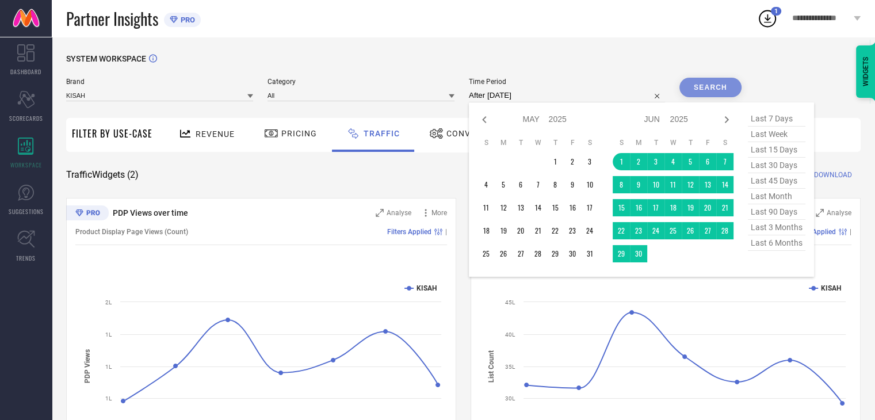
click at [650, 251] on td at bounding box center [655, 253] width 17 height 17
click at [651, 250] on td at bounding box center [655, 253] width 17 height 17
type input "[DATE] to [DATE]"
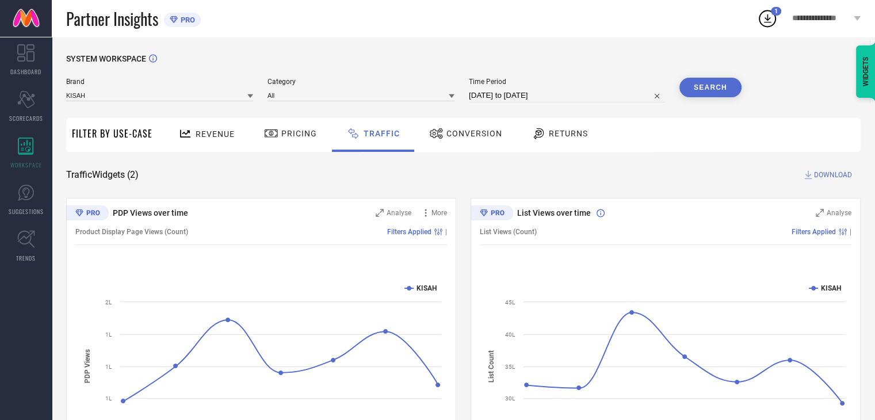
click at [844, 173] on span "DOWNLOAD" at bounding box center [833, 175] width 38 height 12
select select "5"
select select "2025"
select select "6"
select select "2025"
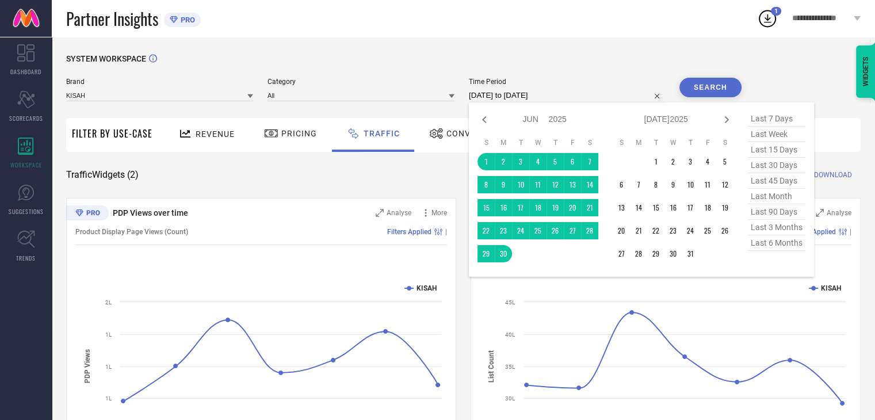
click at [566, 97] on input "[DATE] to [DATE]" at bounding box center [567, 96] width 196 height 14
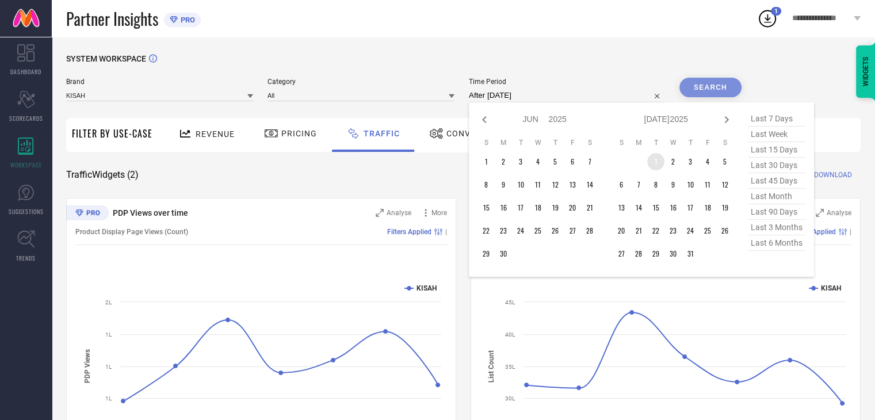
click at [658, 162] on td "1" at bounding box center [655, 161] width 17 height 17
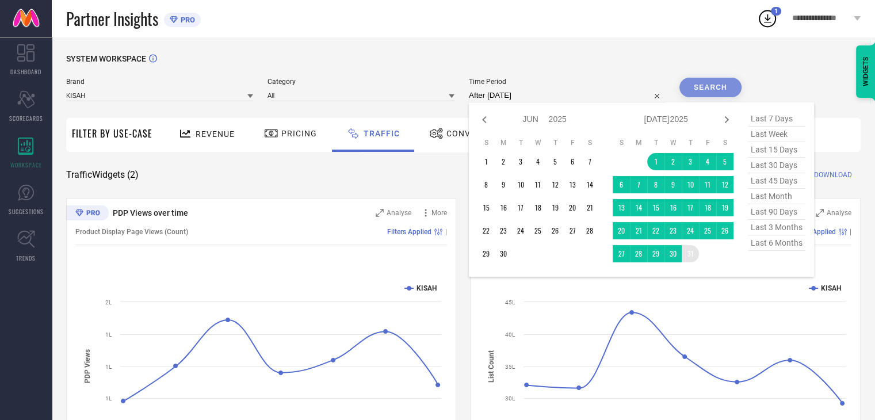
type input "[DATE] to [DATE]"
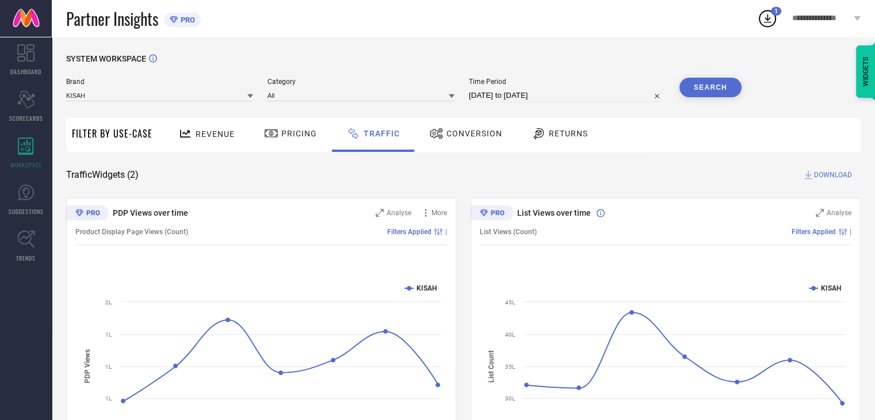
click at [842, 176] on span "DOWNLOAD" at bounding box center [833, 175] width 38 height 12
select select "6"
select select "2025"
select select "7"
select select "2025"
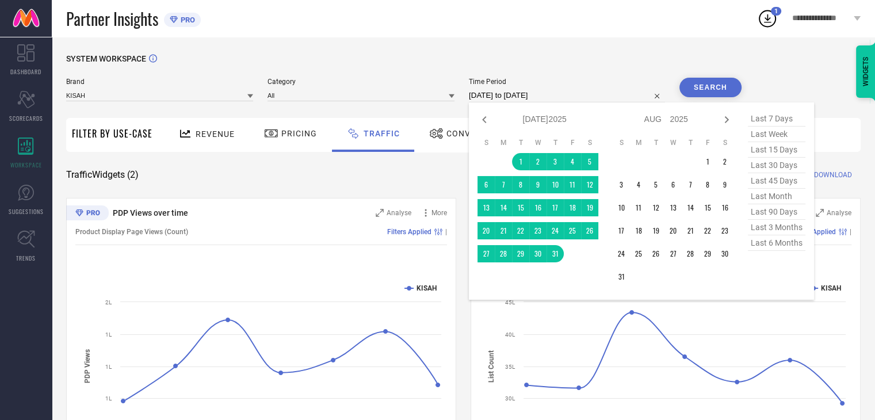
click at [605, 97] on input "[DATE] to [DATE]" at bounding box center [567, 96] width 196 height 14
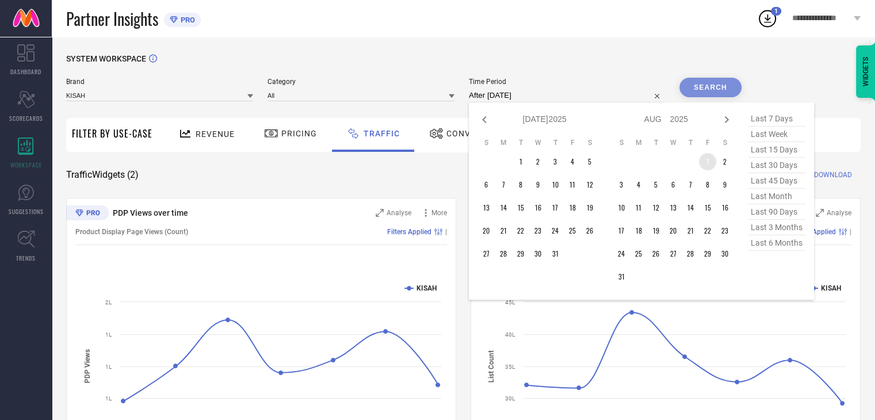
click at [707, 162] on td "1" at bounding box center [707, 161] width 17 height 17
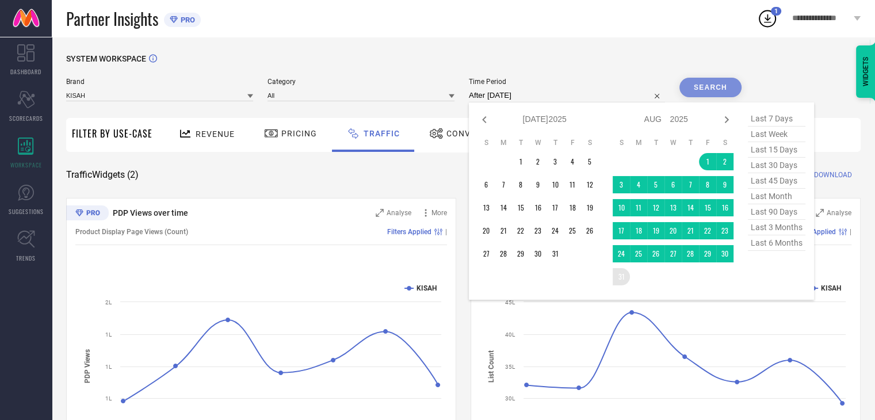
type input "[DATE] to [DATE]"
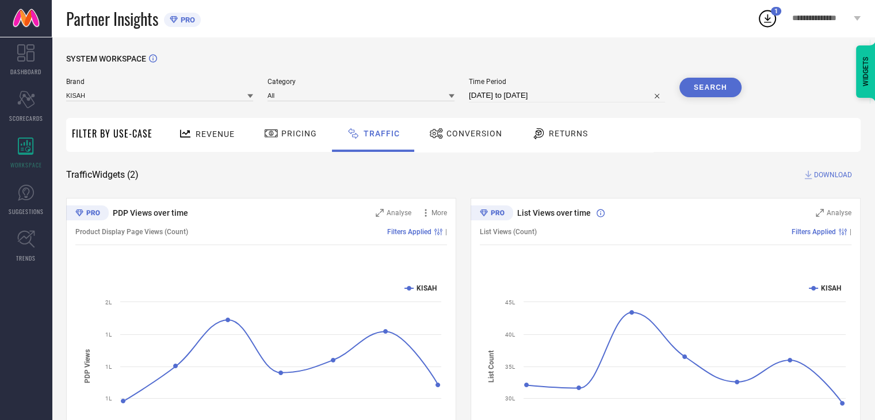
click at [832, 176] on span "DOWNLOAD" at bounding box center [833, 175] width 38 height 12
select select "7"
select select "2025"
select select "8"
select select "2025"
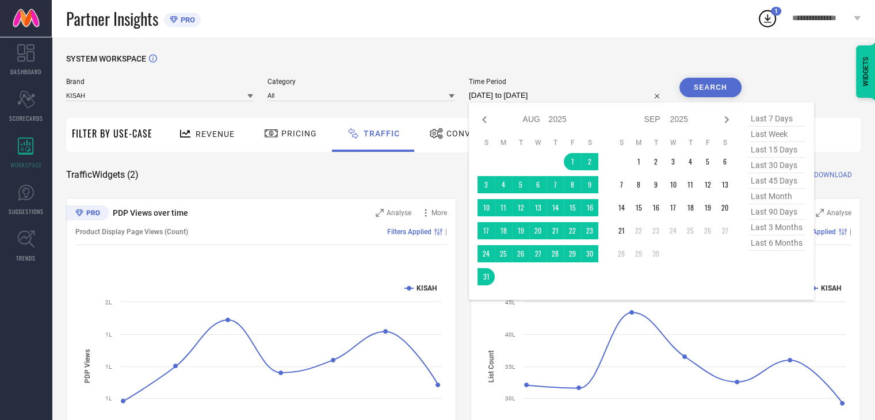
click at [577, 91] on input "[DATE] to [DATE]" at bounding box center [567, 96] width 196 height 14
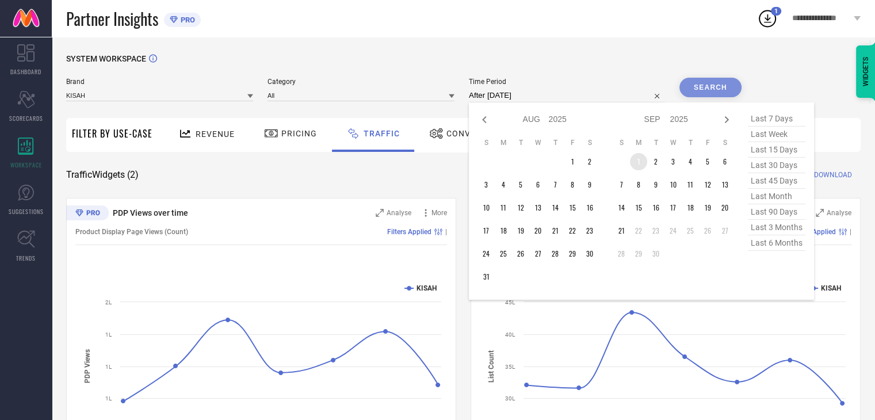
click at [640, 162] on td "1" at bounding box center [638, 161] width 17 height 17
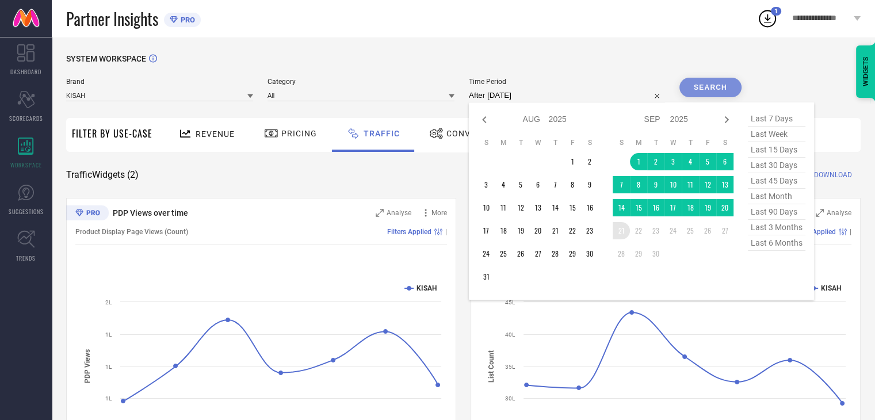
type input "[DATE] to [DATE]"
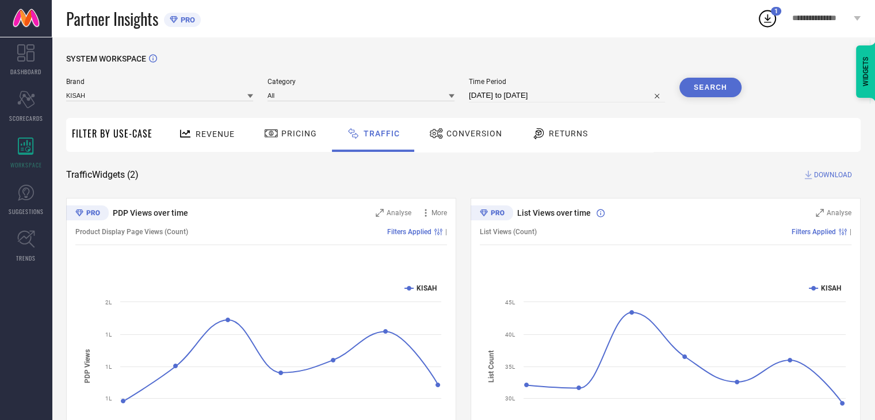
click at [832, 175] on span "DOWNLOAD" at bounding box center [833, 175] width 38 height 12
click at [557, 167] on div "SYSTEM WORKSPACE Brand KISAH Category All Time Period [DATE] to [DATE] Search F…" at bounding box center [463, 269] width 794 height 431
click at [249, 97] on icon at bounding box center [250, 96] width 6 height 6
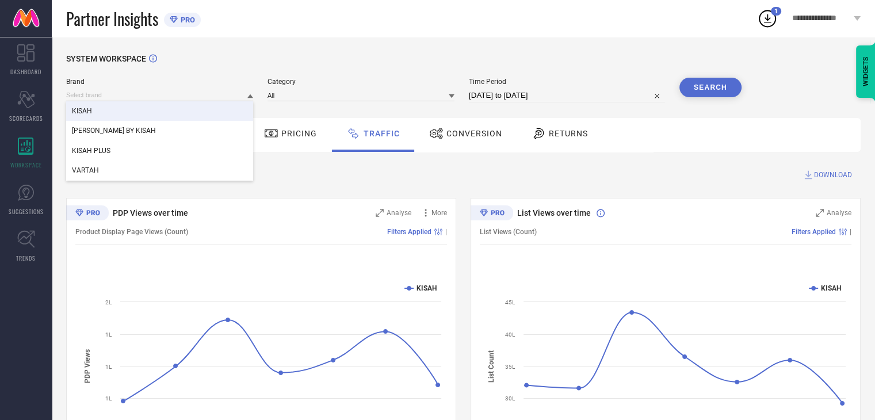
click at [159, 112] on div "KISAH" at bounding box center [159, 111] width 187 height 20
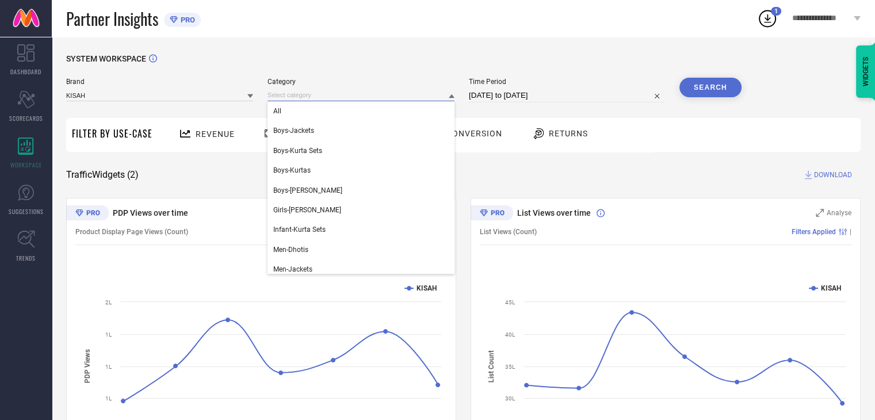
click at [362, 92] on input at bounding box center [360, 95] width 187 height 12
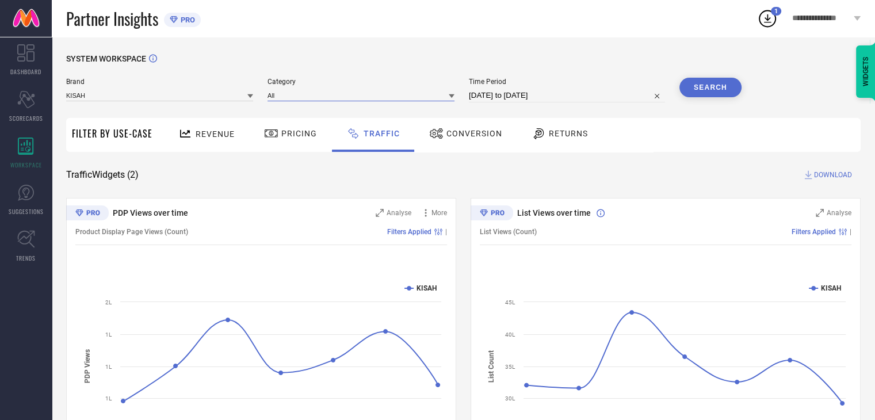
click at [362, 92] on input at bounding box center [360, 95] width 187 height 12
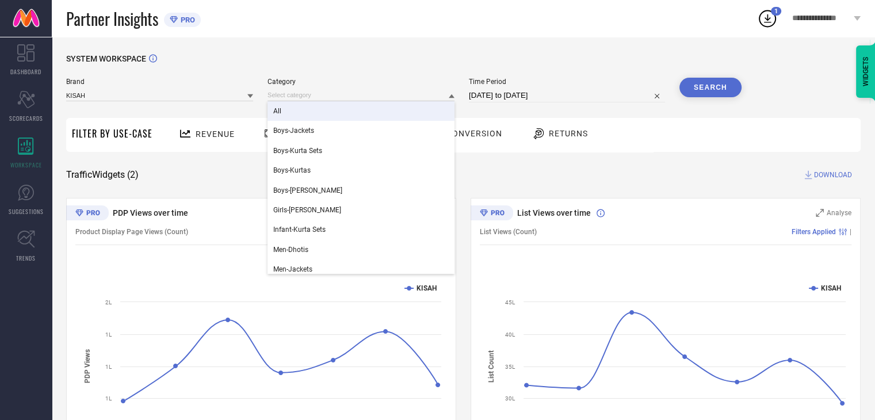
click at [607, 169] on div "SYSTEM WORKSPACE Brand KISAH Category All Boys-Jackets Boys-Kurta Sets Boys-Kur…" at bounding box center [463, 269] width 794 height 431
